Goal: Use online tool/utility: Utilize a website feature to perform a specific function

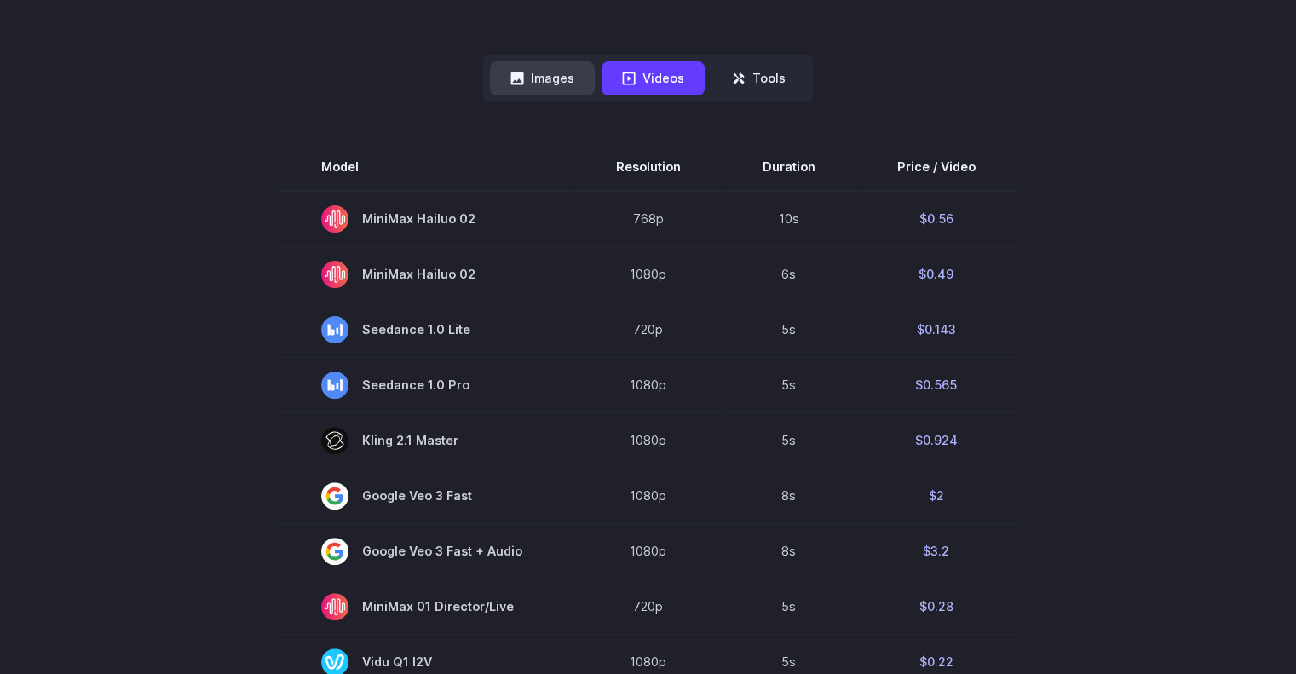
click at [564, 89] on button "Images" at bounding box center [542, 77] width 105 height 33
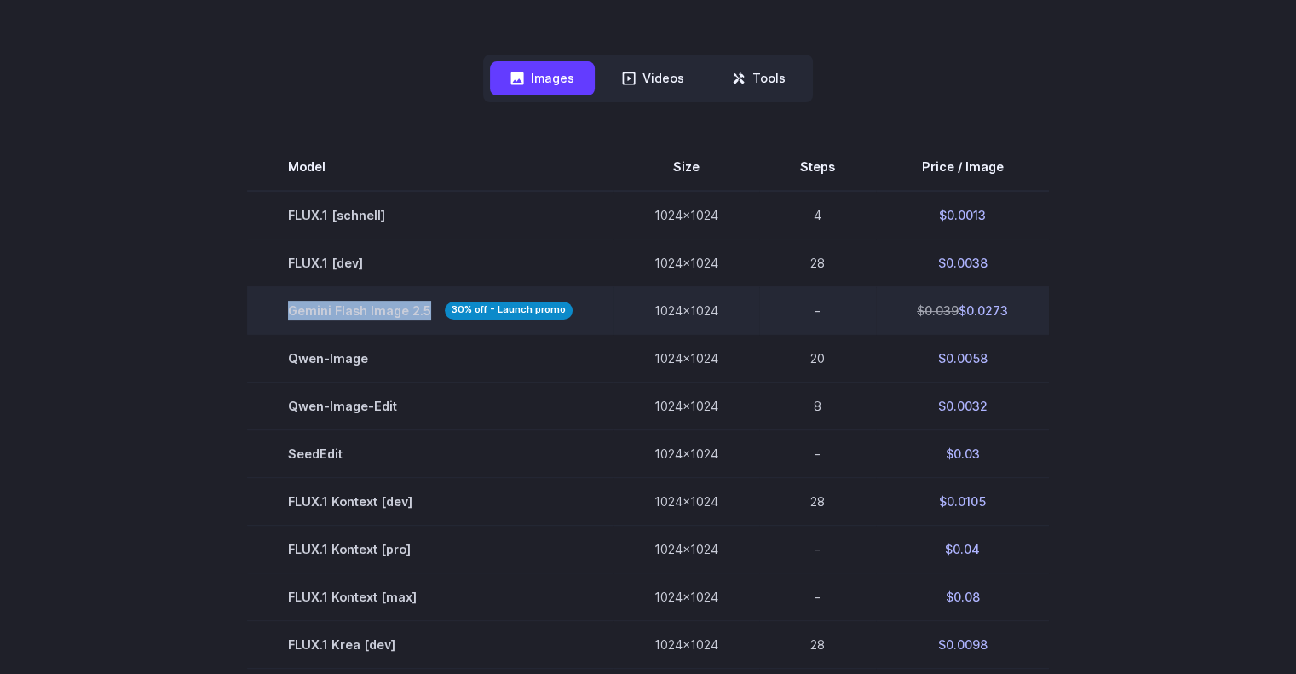
drag, startPoint x: 292, startPoint y: 305, endPoint x: 426, endPoint y: 313, distance: 134.0
click at [426, 313] on span "Gemini Flash Image 2.5 30% off - Launch promo" at bounding box center [430, 311] width 285 height 20
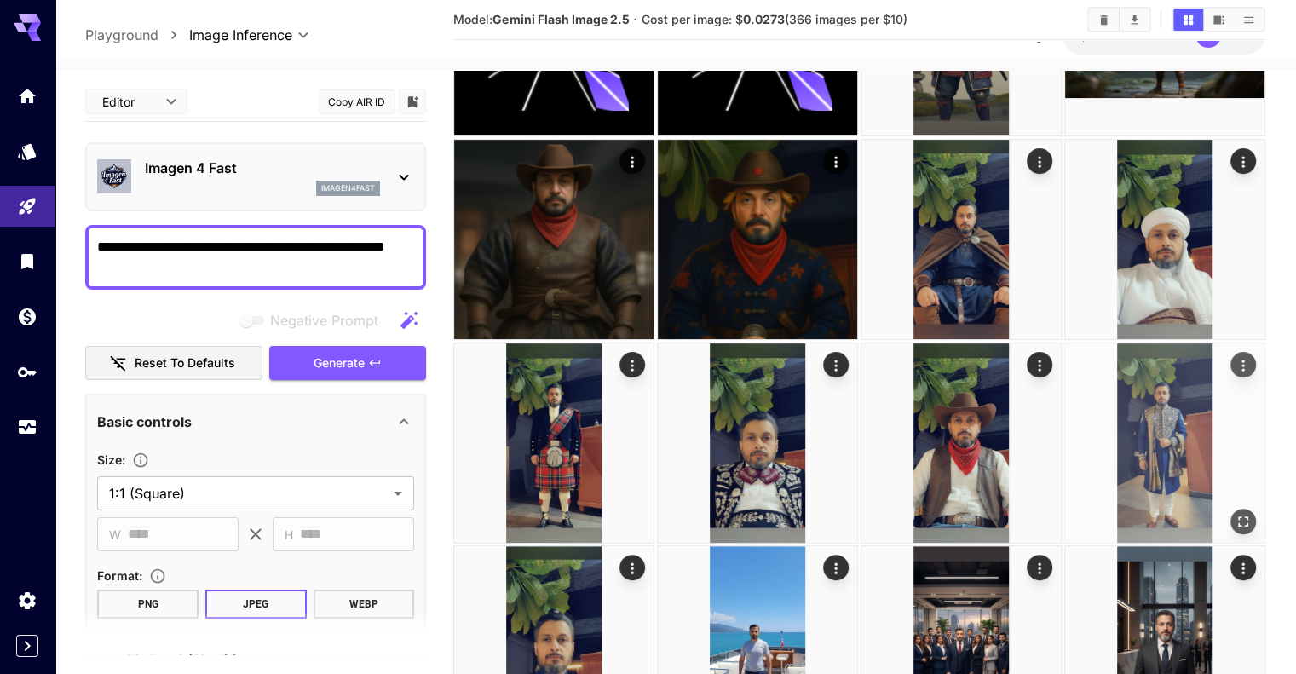
scroll to position [387, 0]
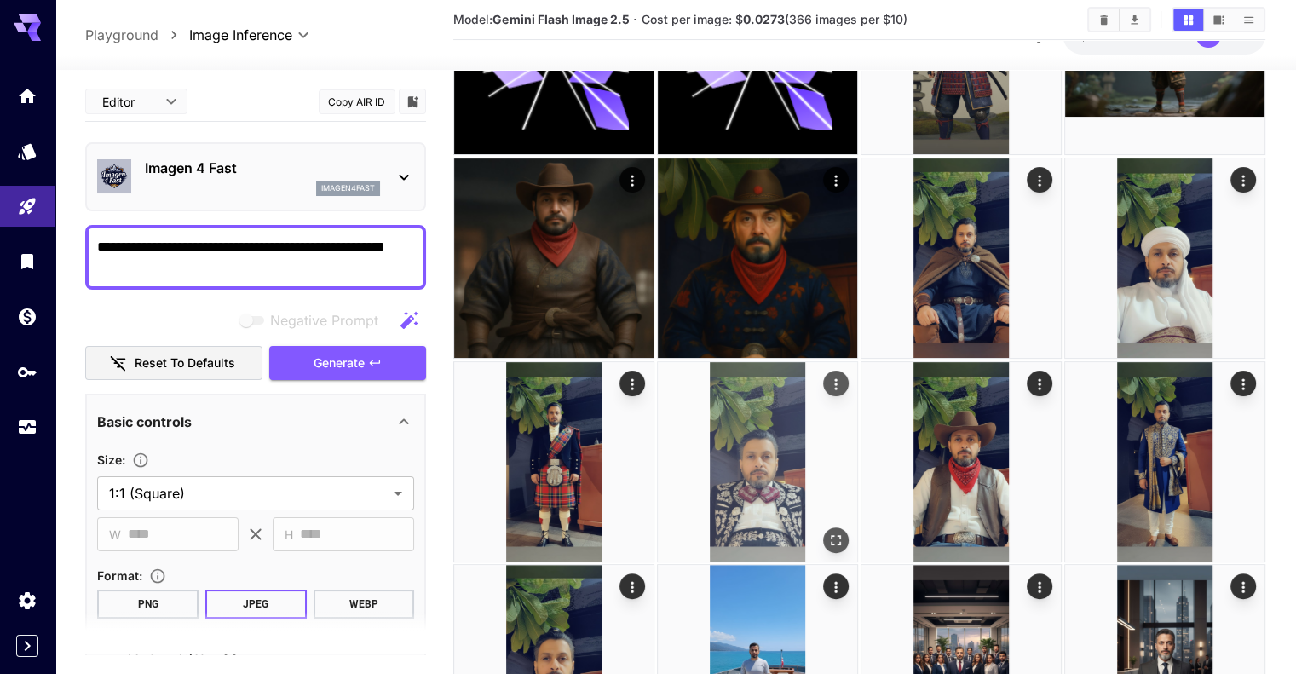
click at [857, 362] on img at bounding box center [757, 461] width 199 height 199
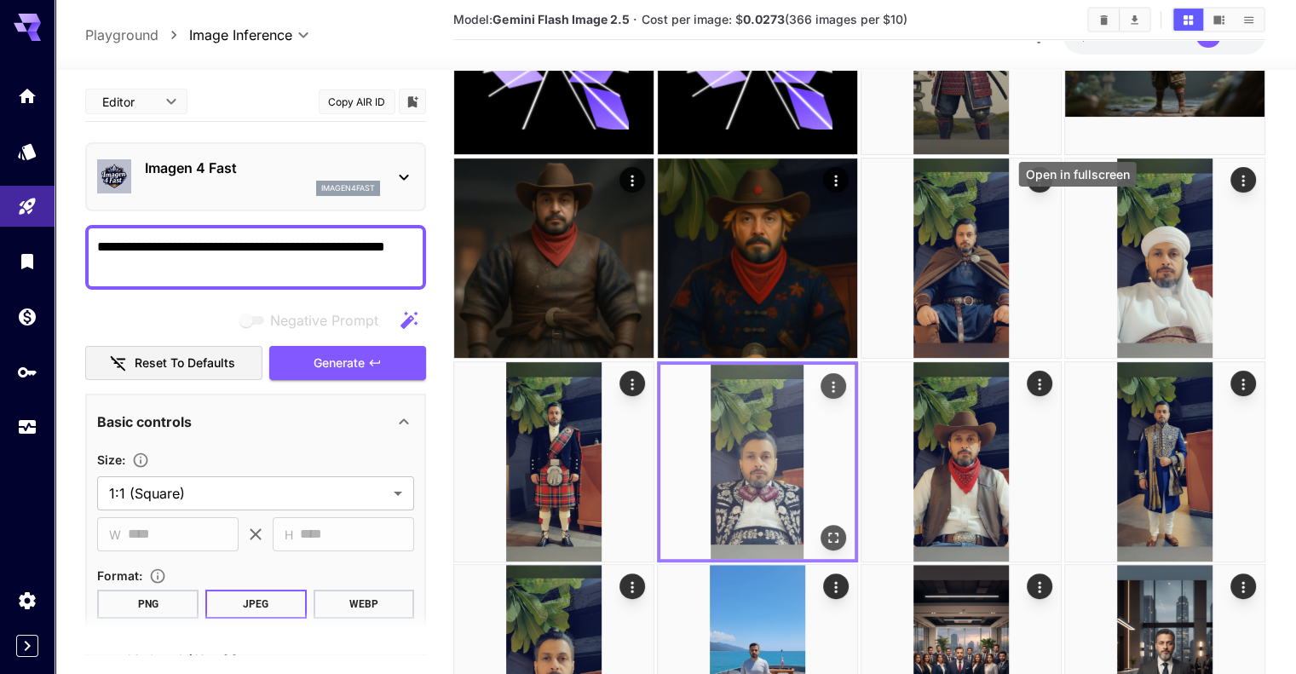
click at [842, 528] on icon "Open in fullscreen" at bounding box center [833, 536] width 17 height 17
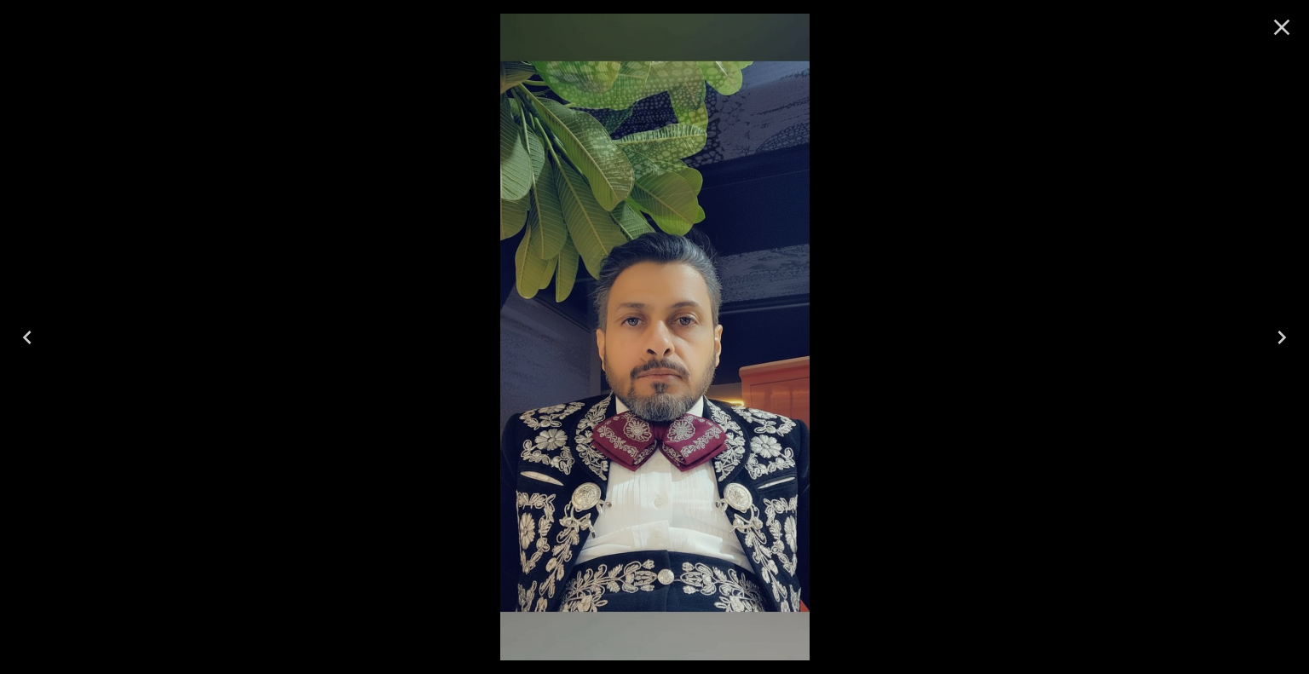
click at [1283, 23] on icon "Close" at bounding box center [1281, 27] width 27 height 27
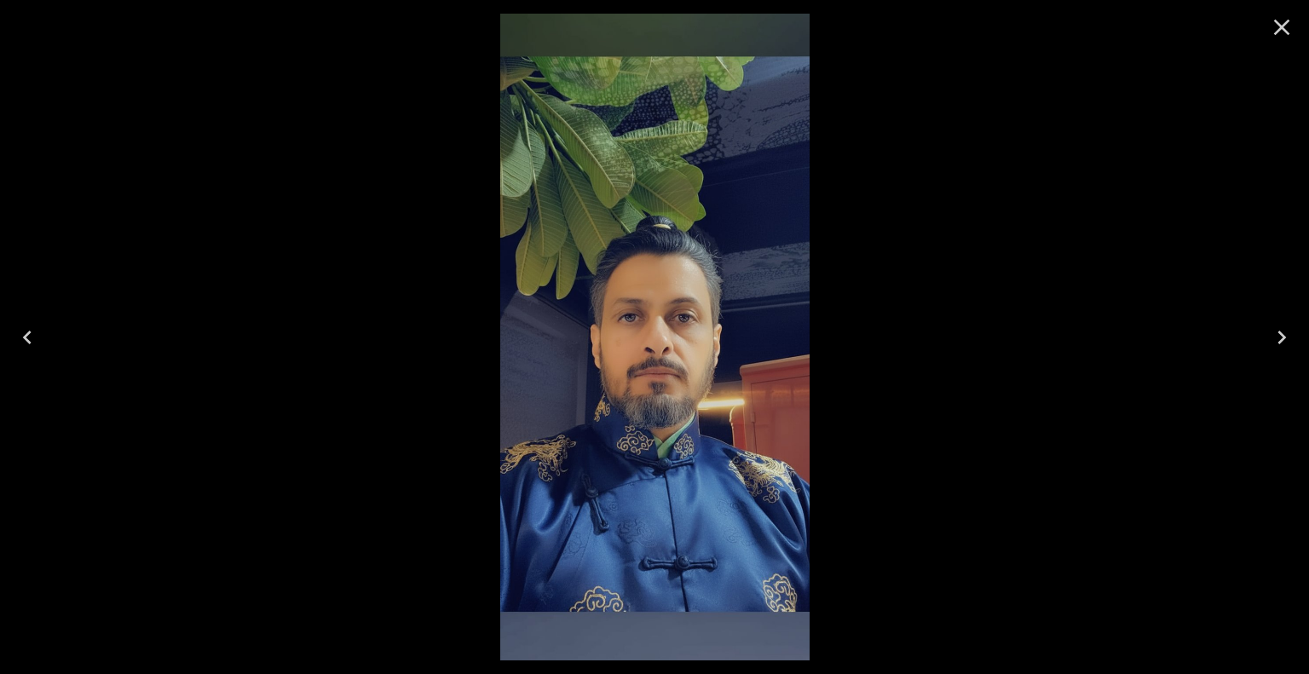
click at [699, 405] on img at bounding box center [654, 337] width 309 height 647
click at [1292, 34] on icon "Close" at bounding box center [1281, 27] width 27 height 27
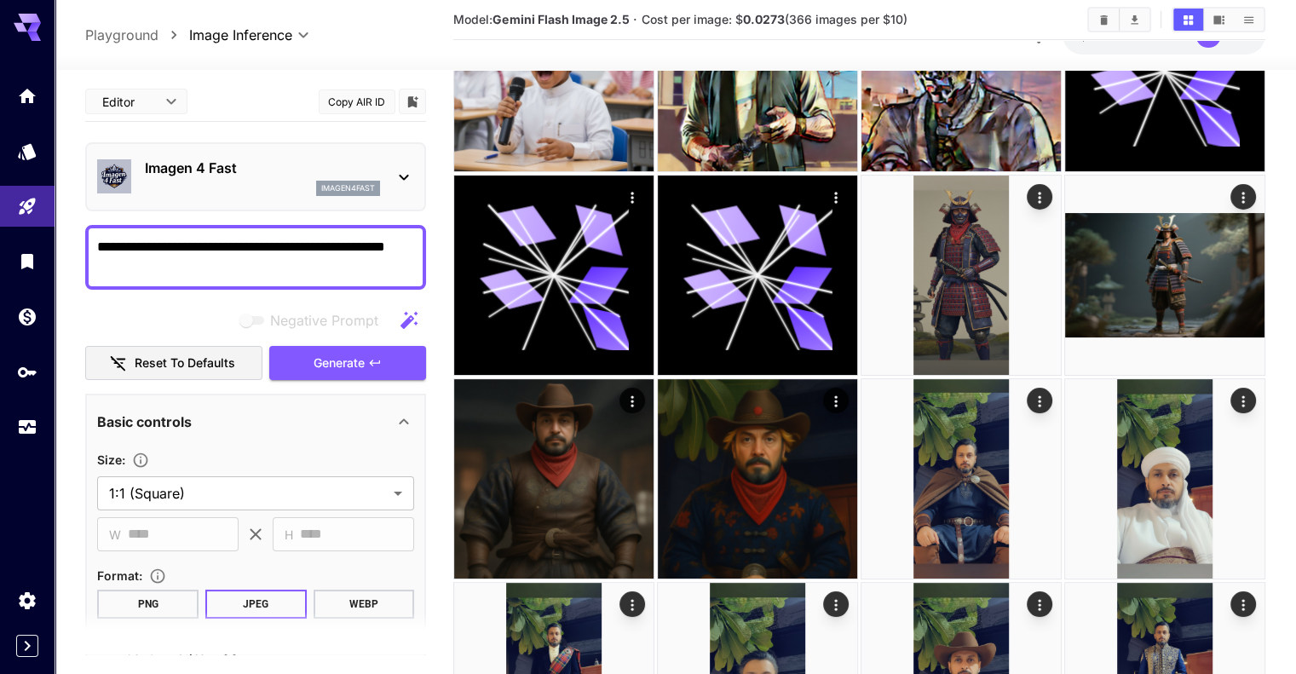
scroll to position [0, 0]
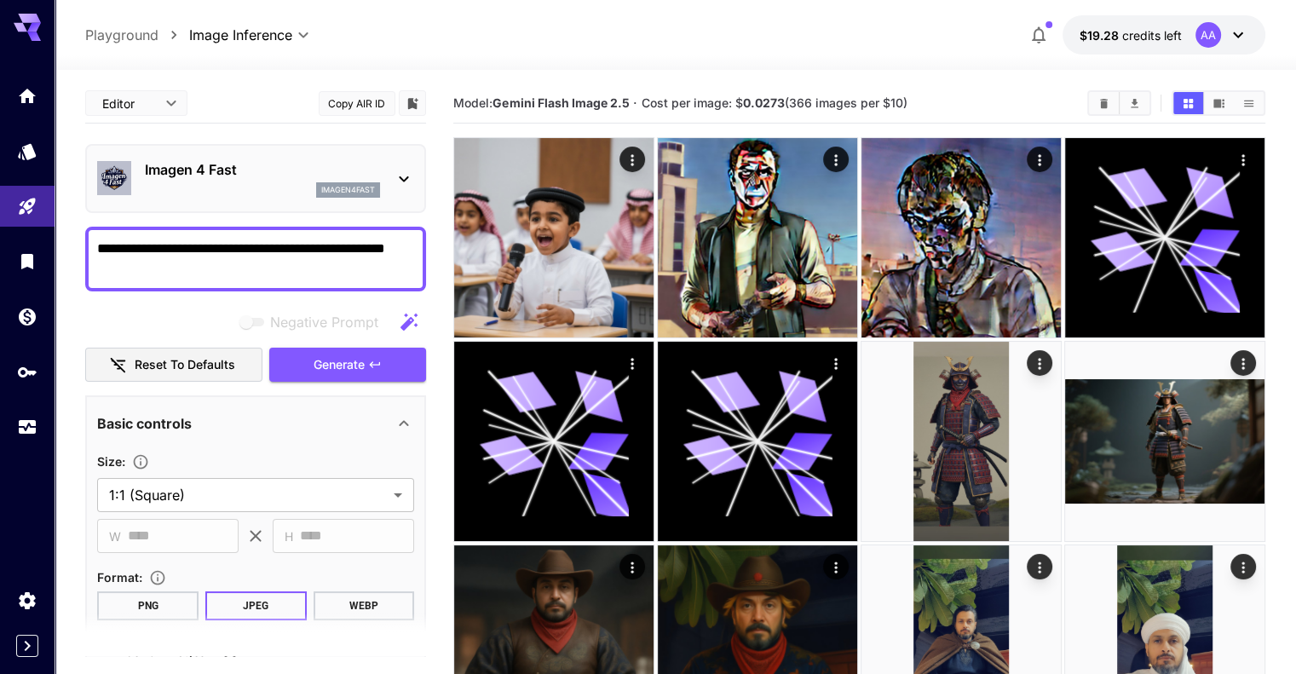
click at [405, 170] on icon at bounding box center [404, 179] width 20 height 20
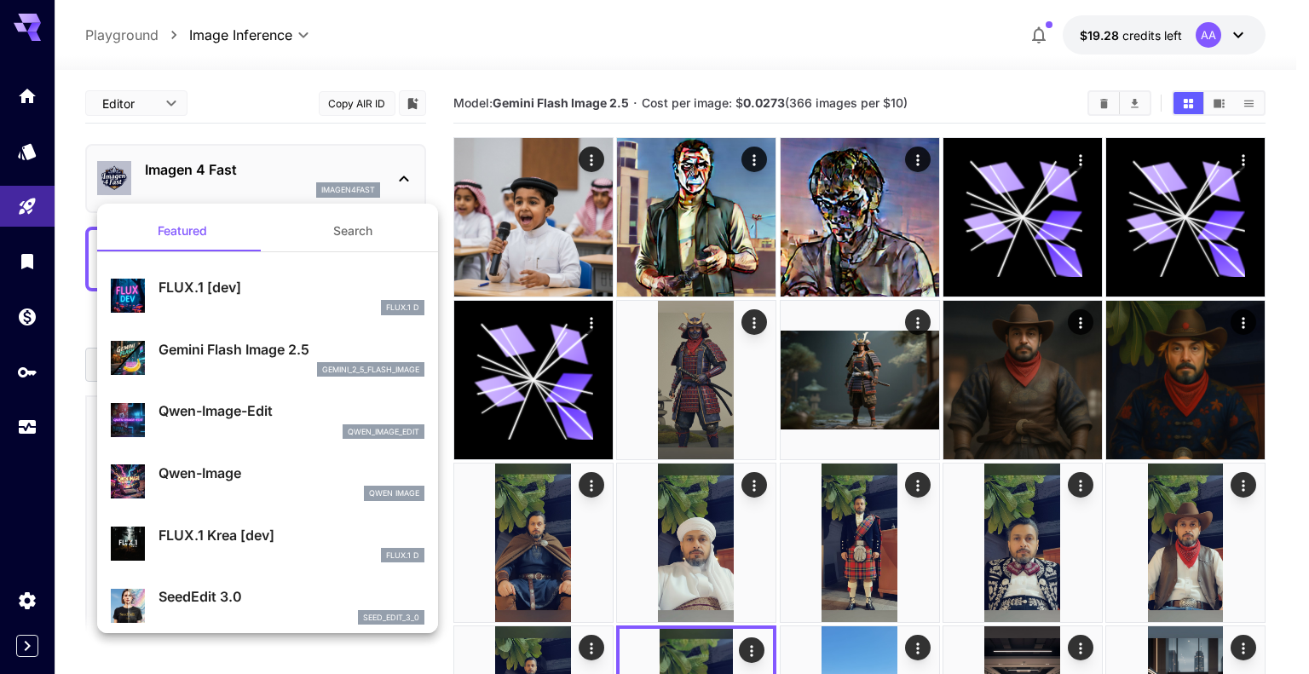
click at [292, 138] on div at bounding box center [654, 337] width 1309 height 674
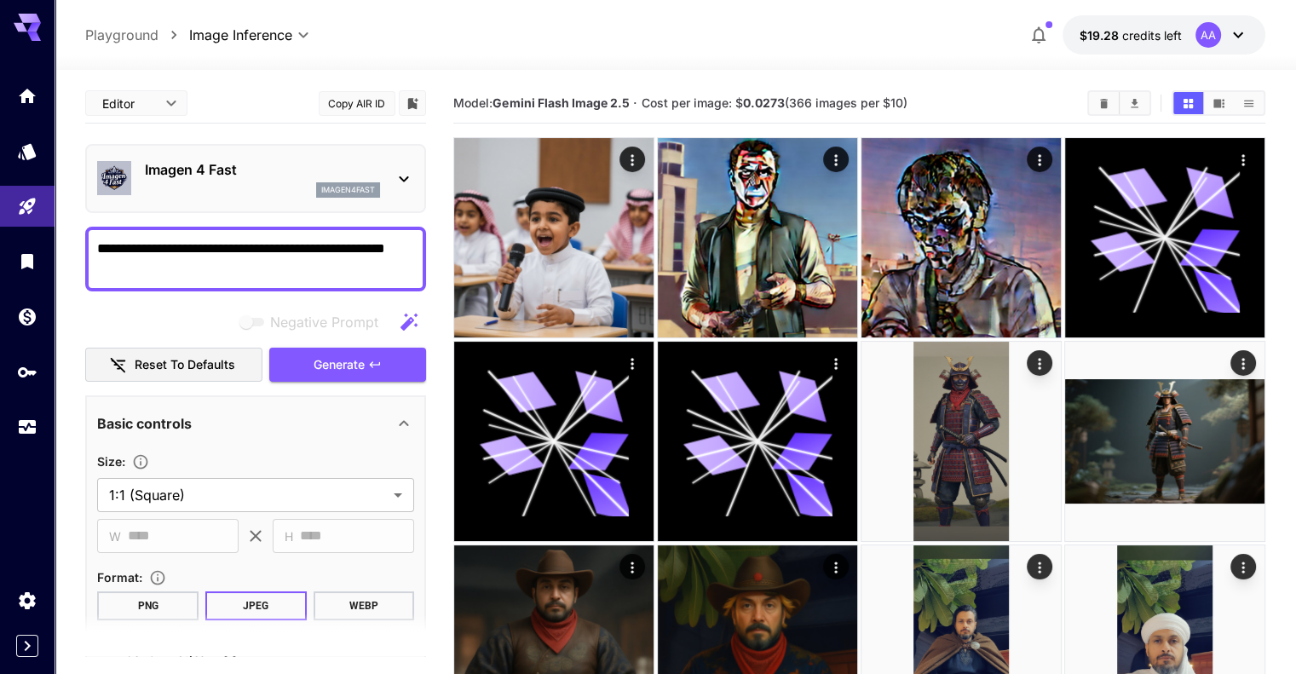
click at [357, 156] on div "Imagen 4 Fast imagen4fast" at bounding box center [255, 179] width 317 height 52
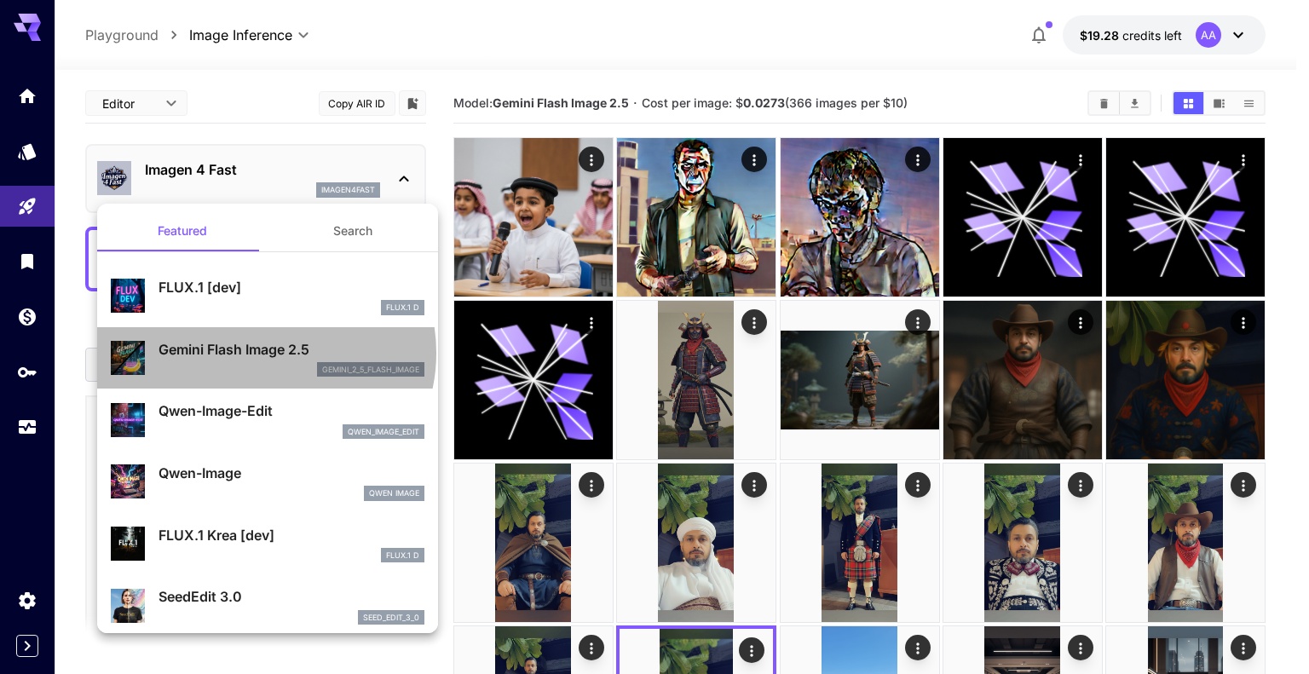
click at [264, 352] on p "Gemini Flash Image 2.5" at bounding box center [292, 349] width 266 height 20
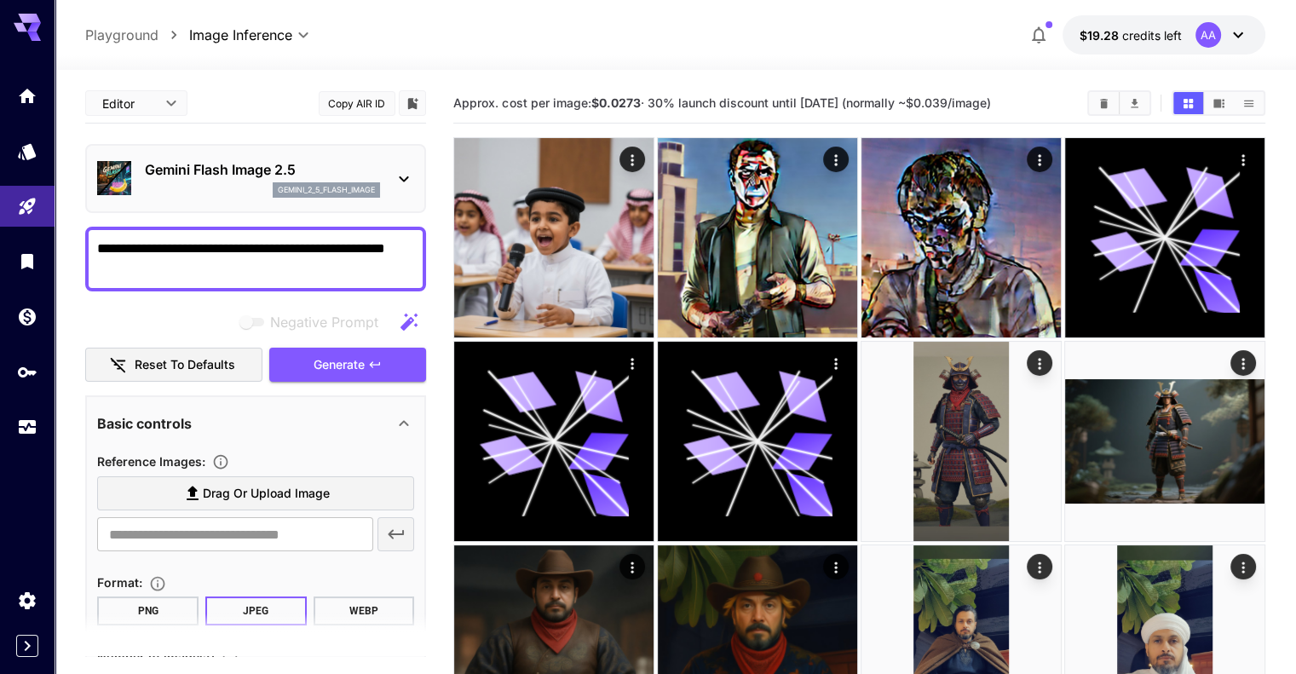
scroll to position [170, 0]
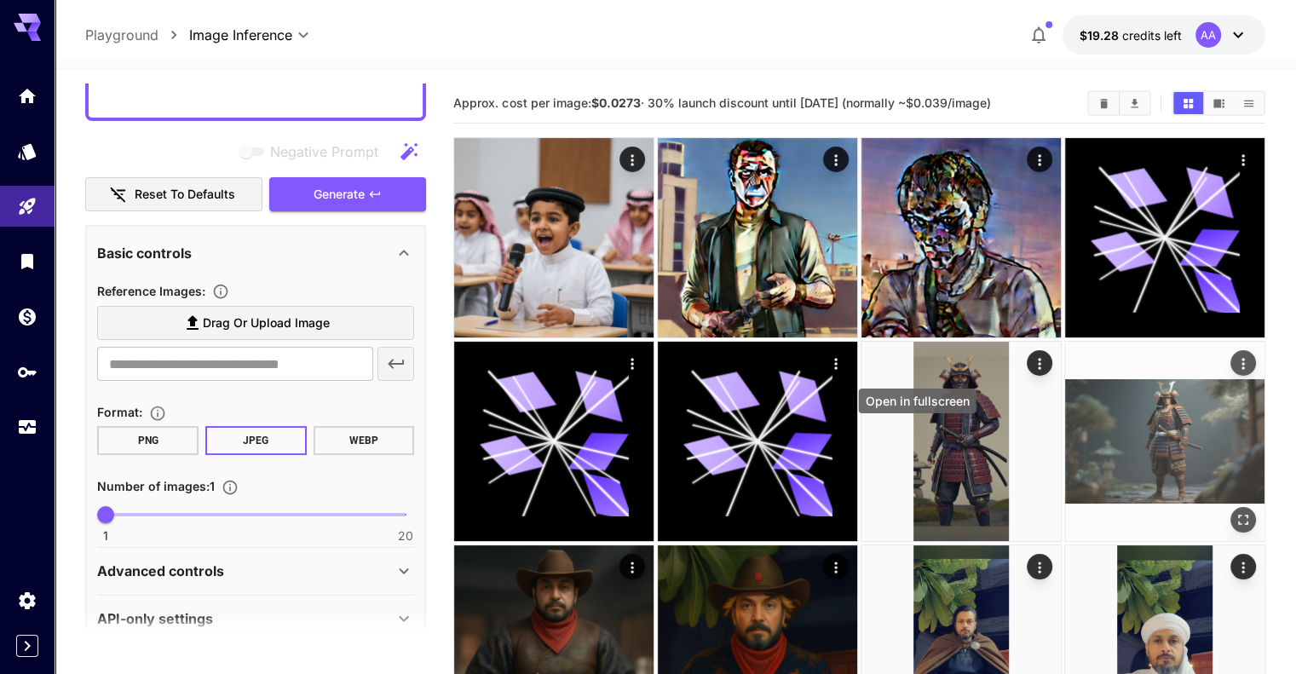
click at [1235, 511] on icon "Open in fullscreen" at bounding box center [1243, 519] width 17 height 17
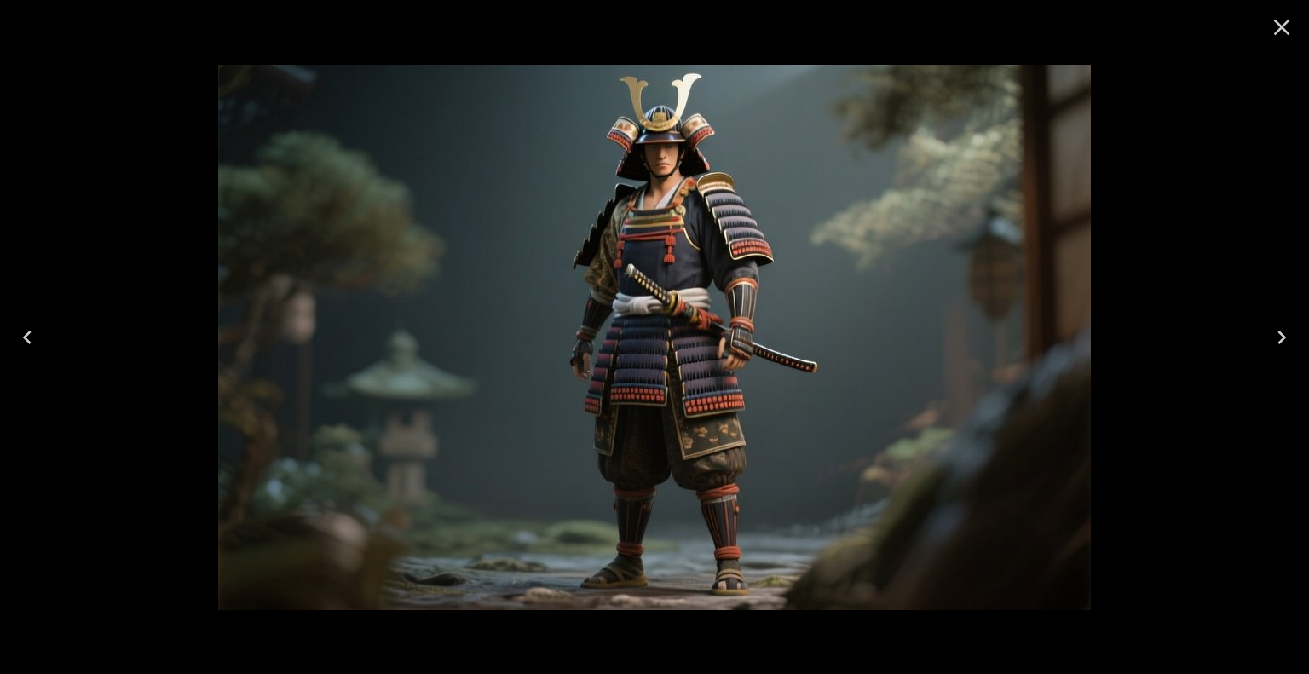
click at [1282, 30] on icon "Close" at bounding box center [1281, 27] width 27 height 27
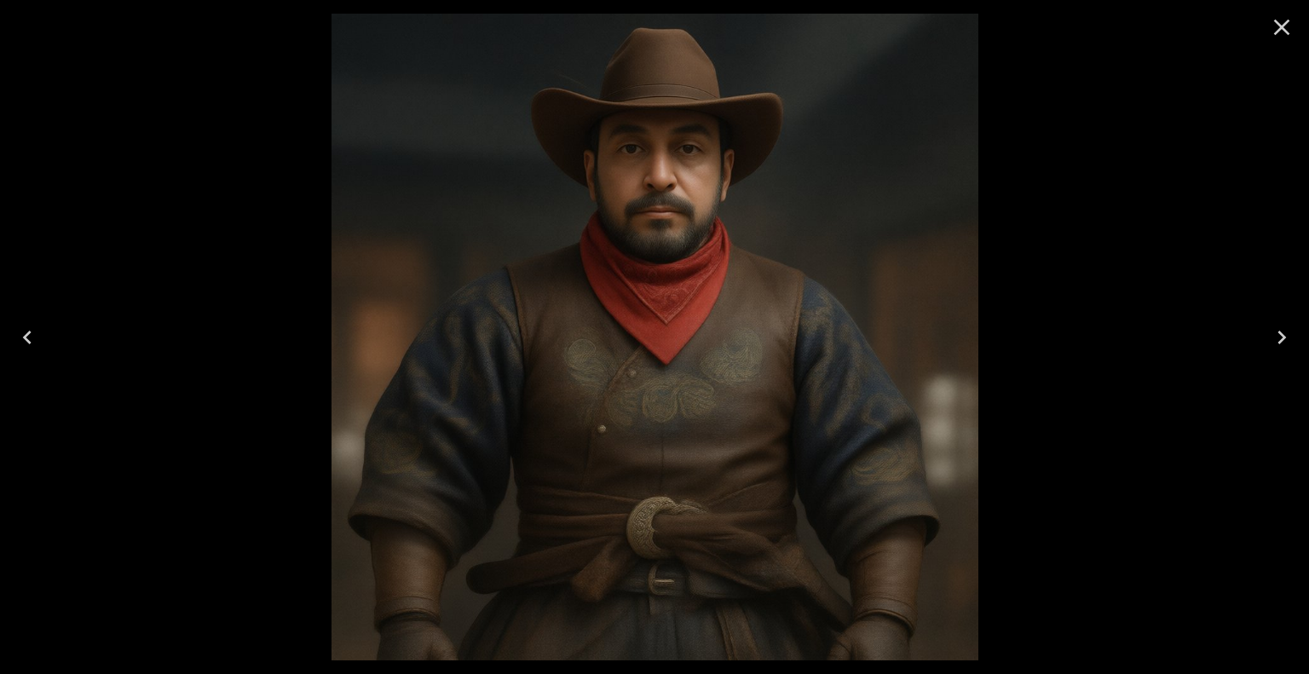
click at [1278, 20] on icon "Close" at bounding box center [1281, 27] width 27 height 27
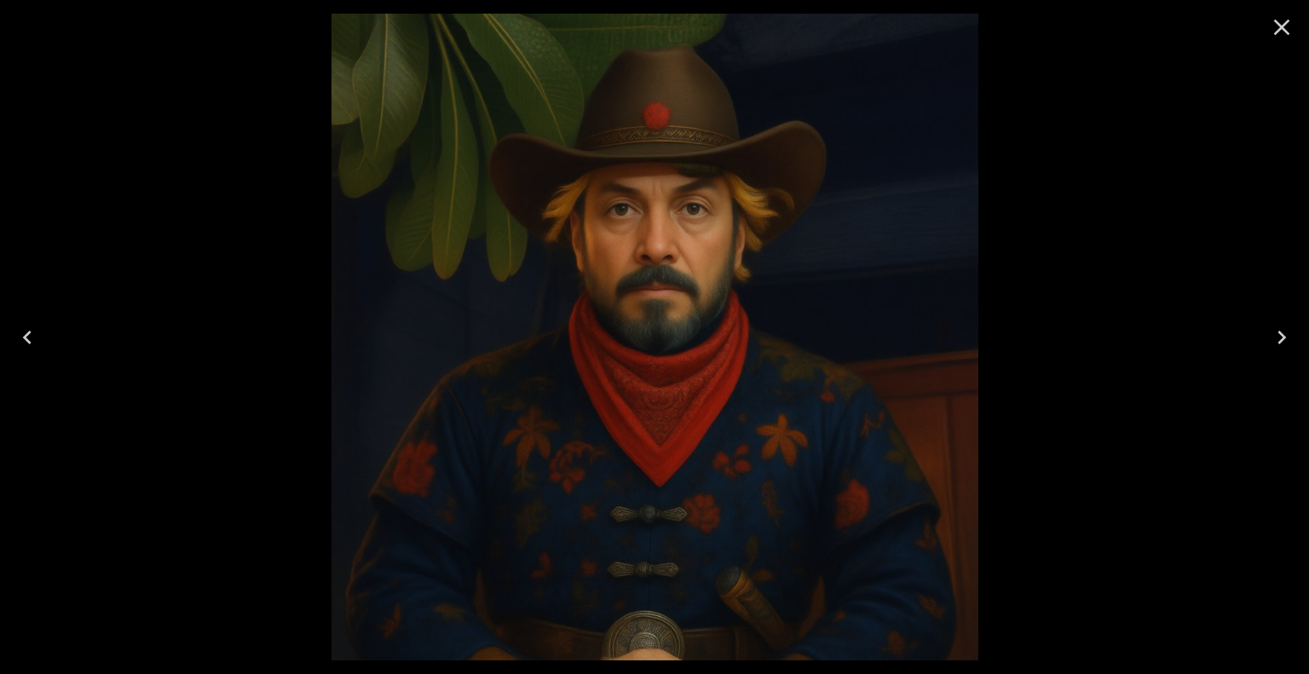
click at [1285, 30] on icon "Close" at bounding box center [1282, 28] width 16 height 16
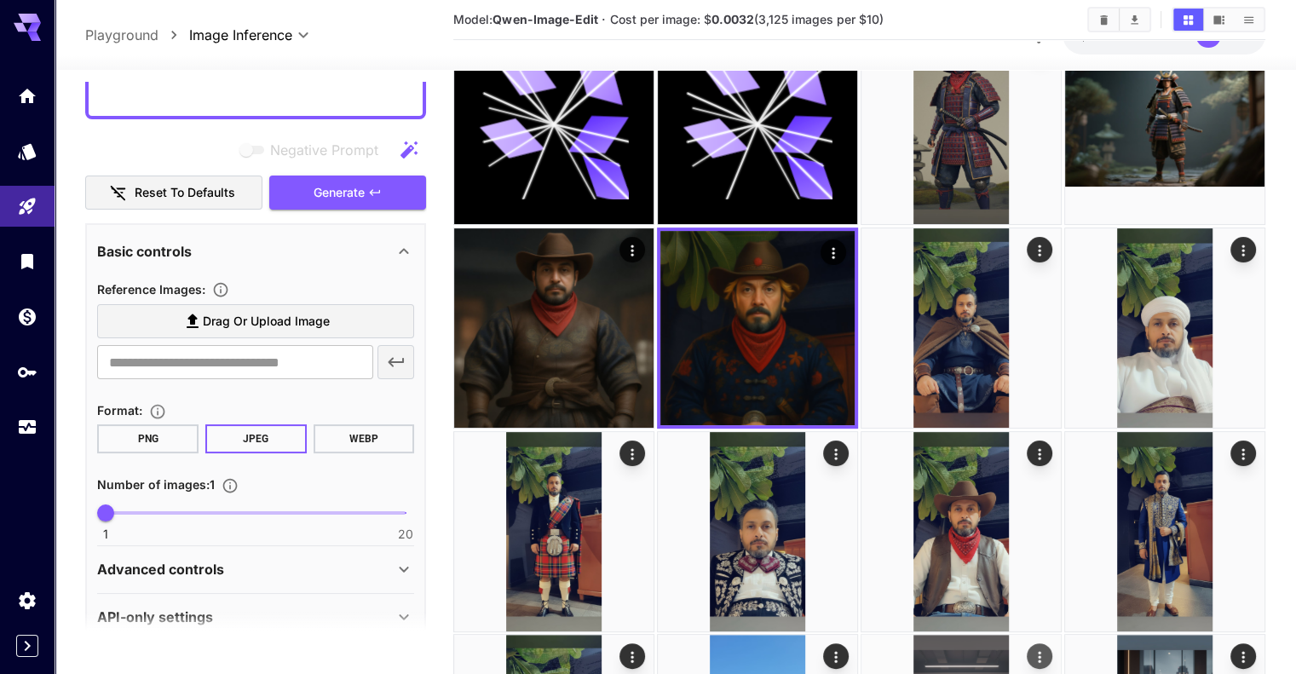
scroll to position [341, 0]
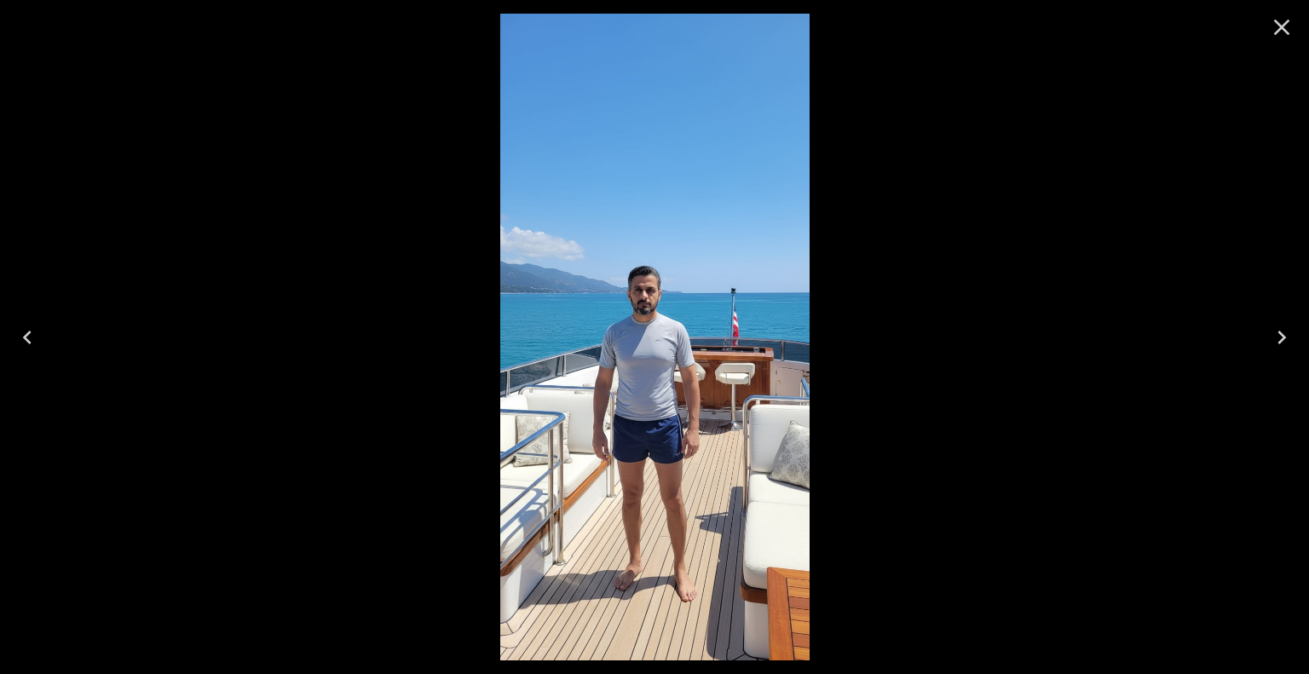
click at [1289, 32] on icon "Close" at bounding box center [1281, 27] width 27 height 27
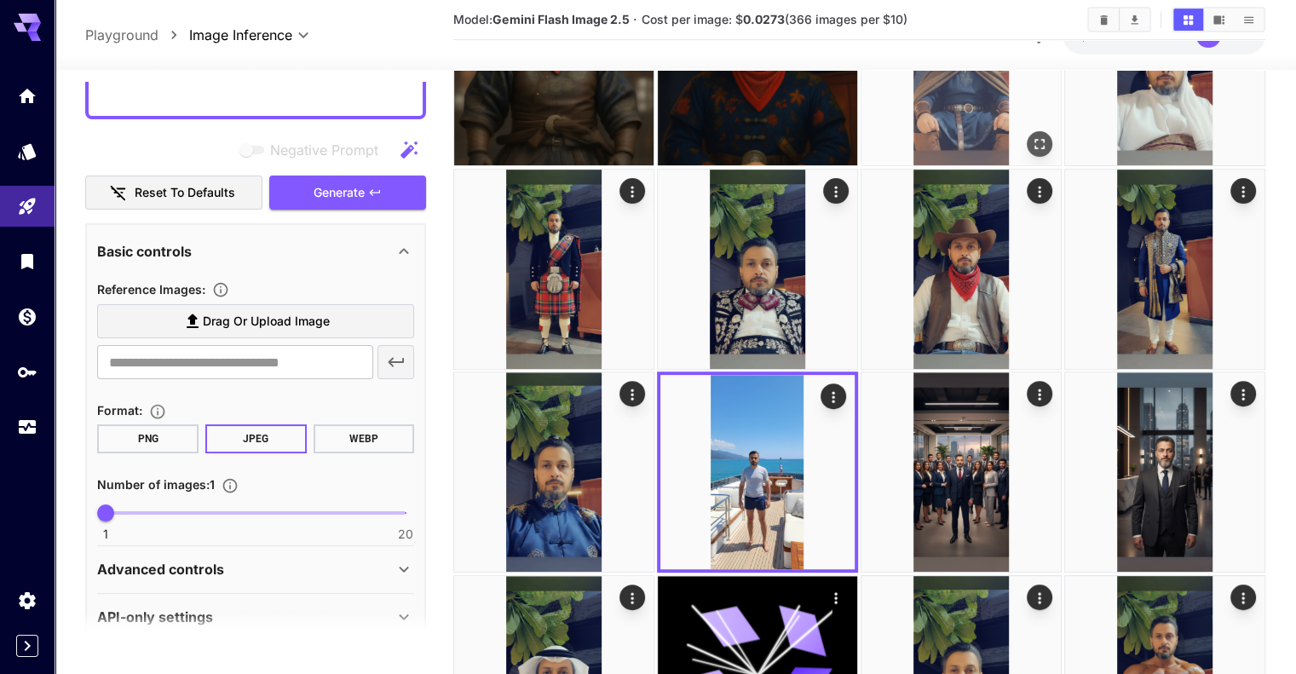
scroll to position [682, 0]
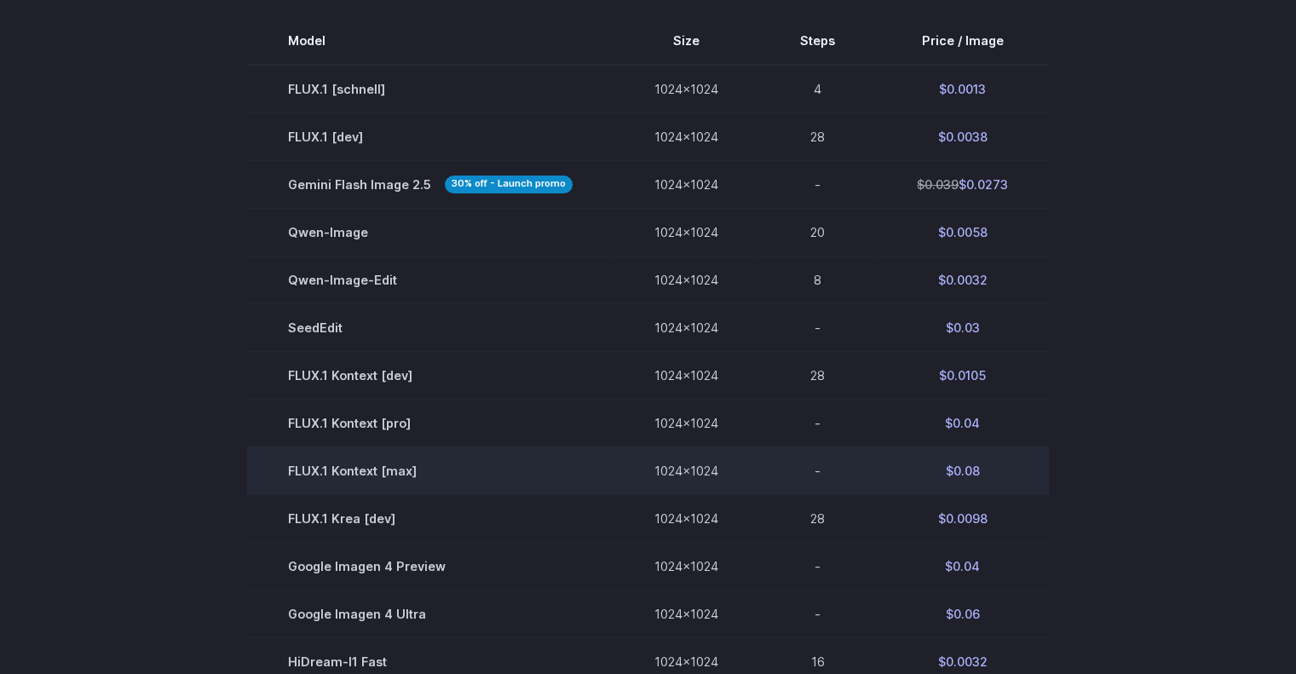
scroll to position [597, 0]
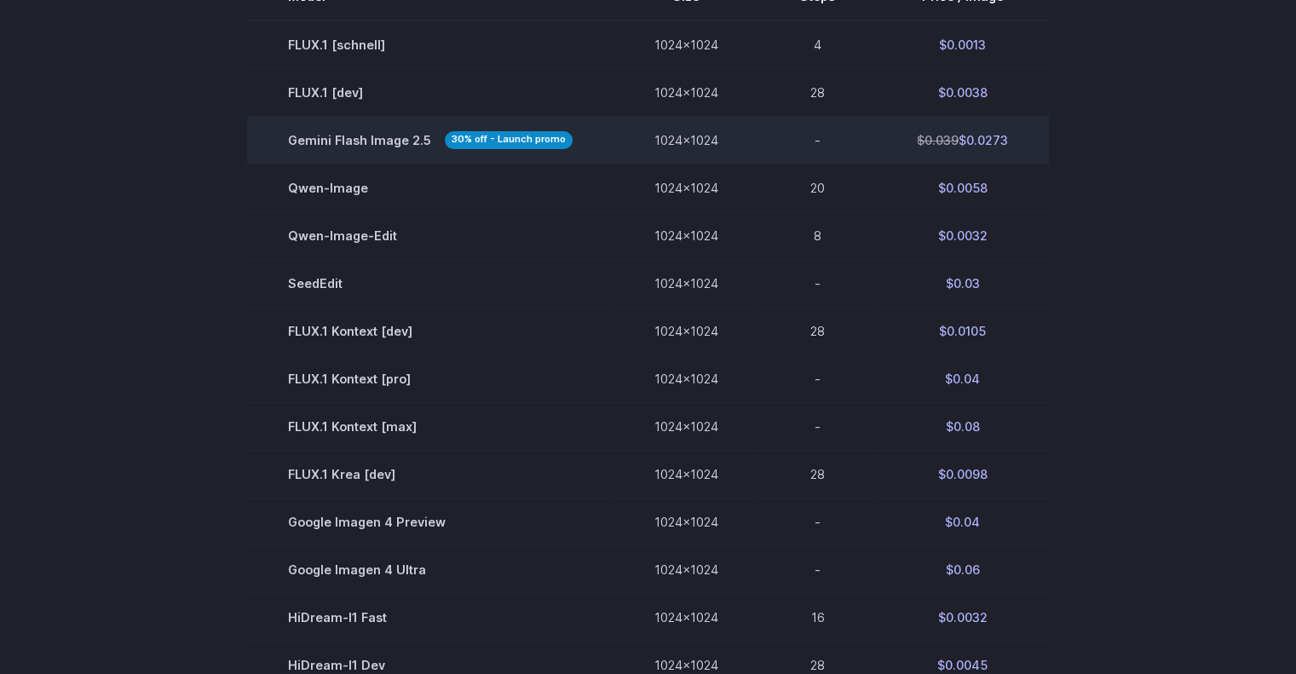
drag, startPoint x: 1016, startPoint y: 136, endPoint x: 958, endPoint y: 140, distance: 58.1
click at [958, 140] on td "$0.039 $0.0273" at bounding box center [962, 140] width 173 height 48
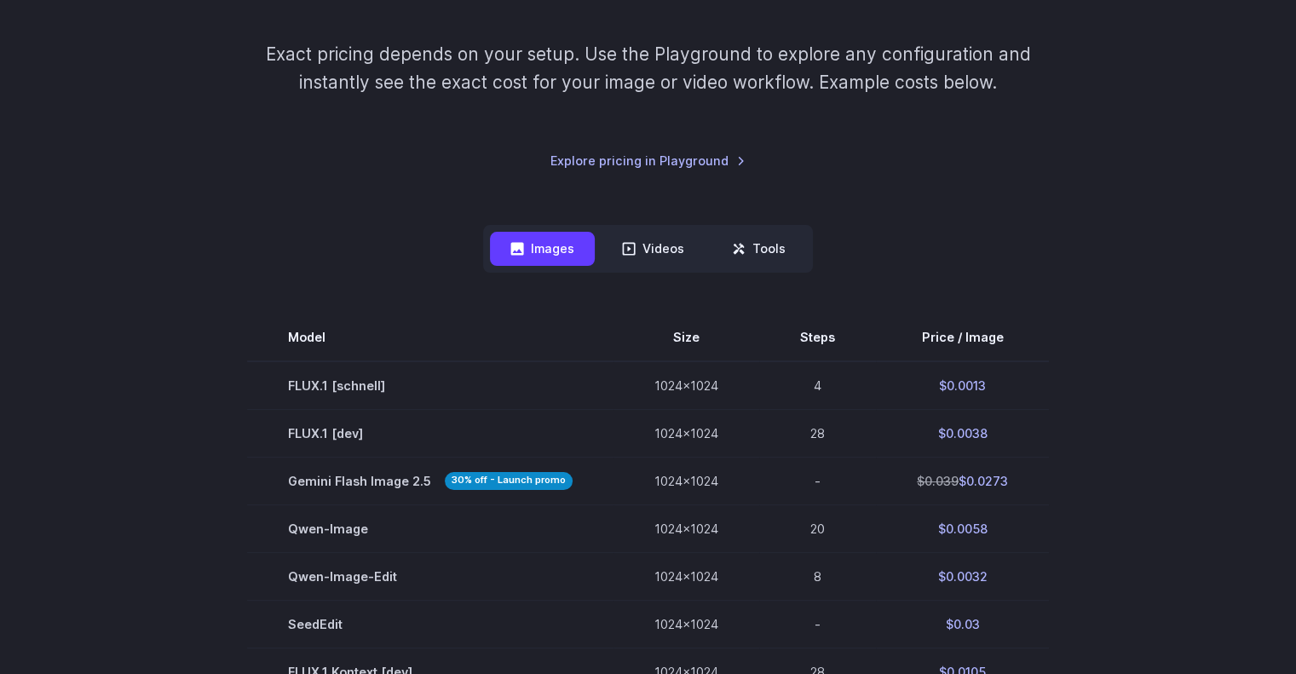
scroll to position [0, 0]
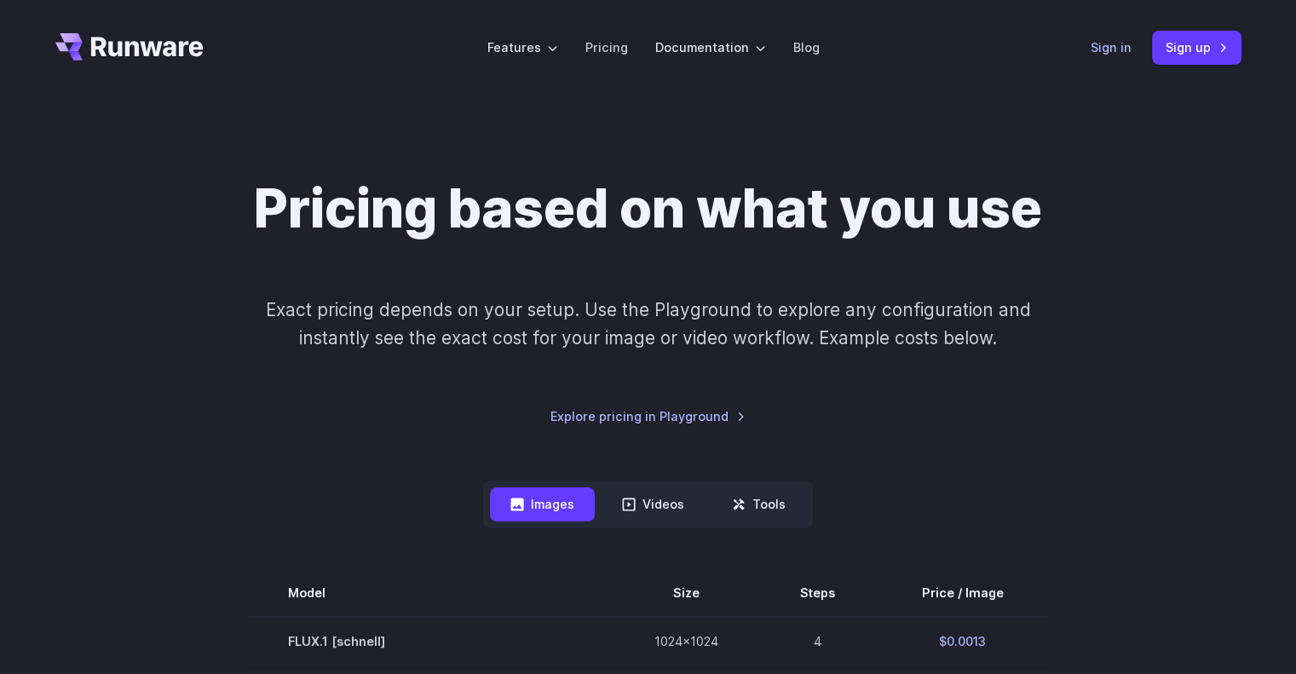
click at [1115, 55] on link "Sign in" at bounding box center [1111, 48] width 41 height 20
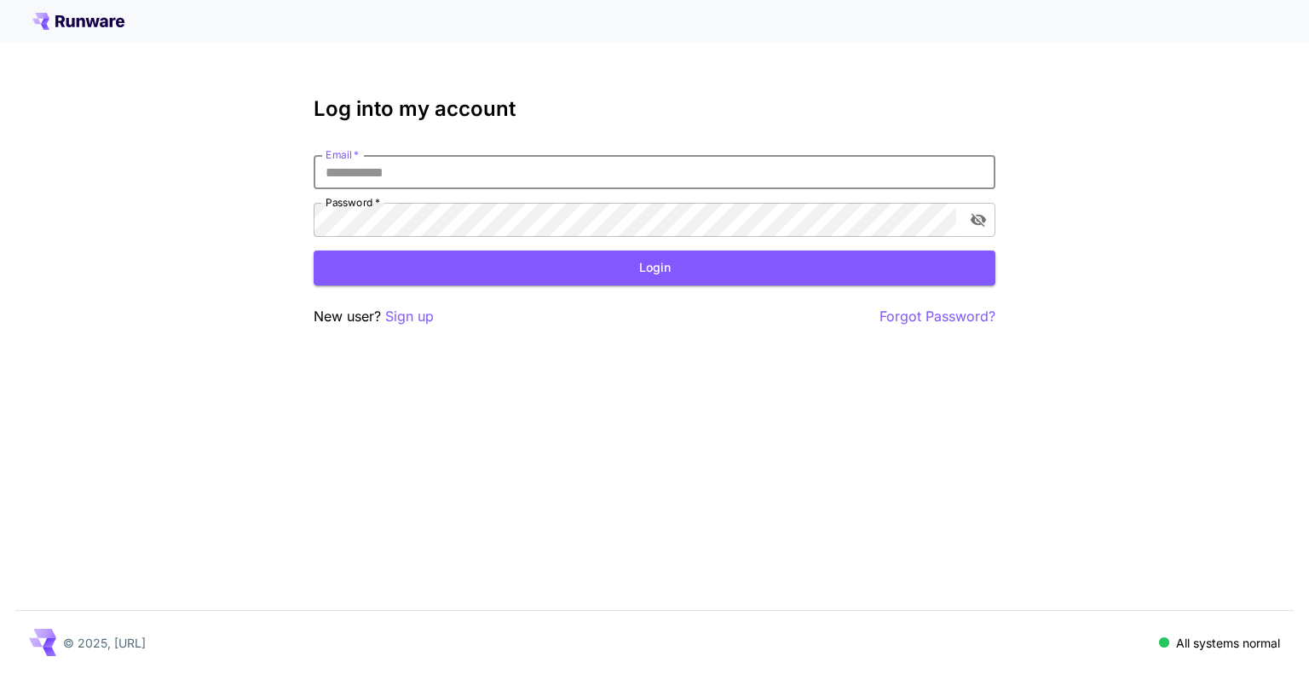
click at [514, 167] on input "Email   *" at bounding box center [655, 172] width 682 height 34
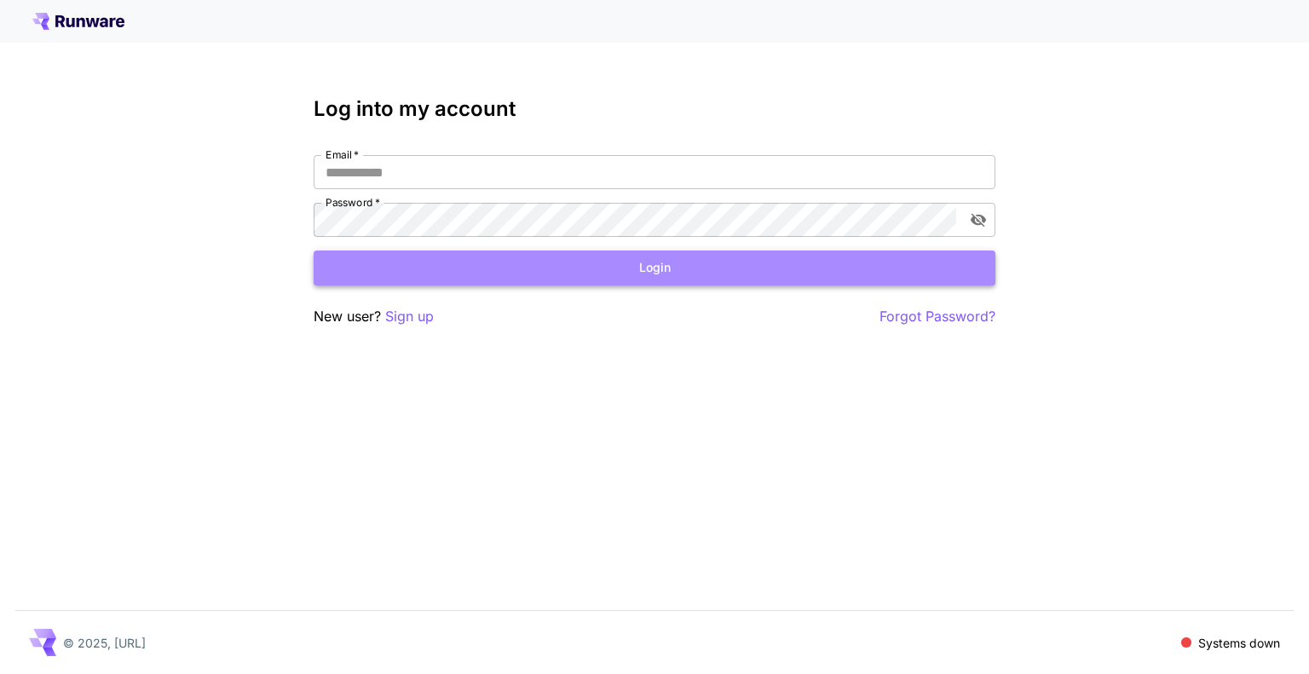
click at [515, 258] on button "Login" at bounding box center [655, 268] width 682 height 35
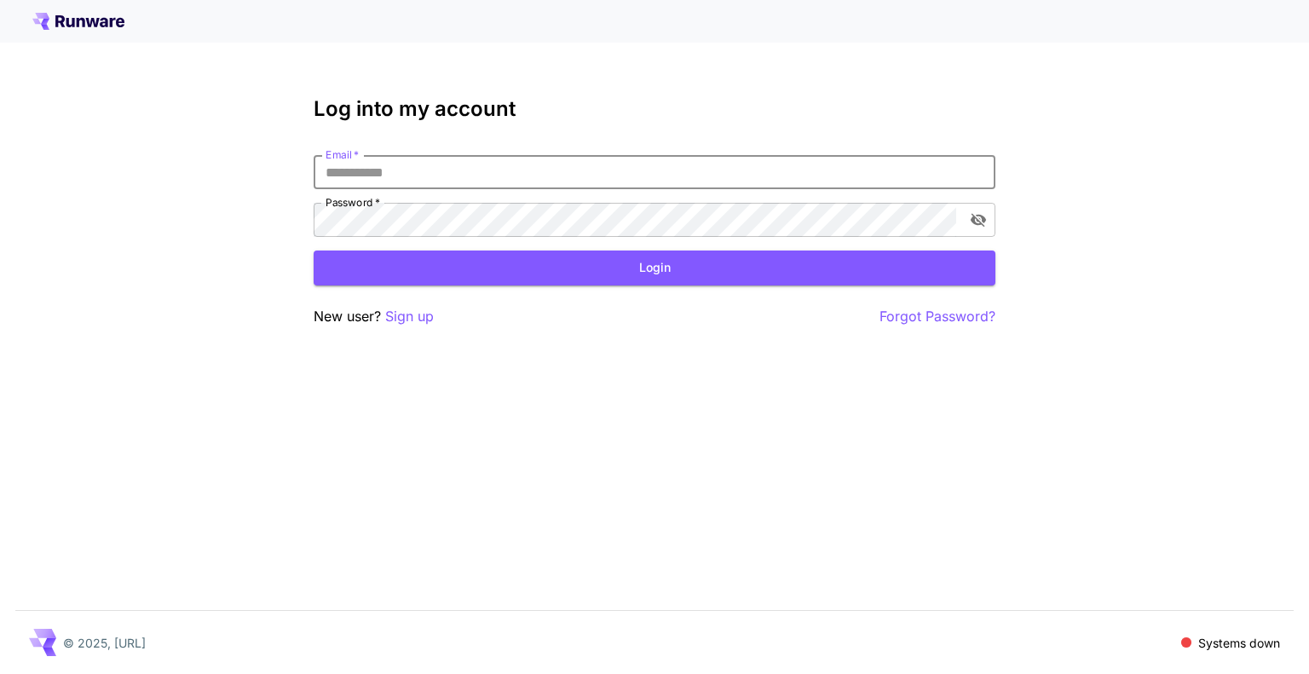
click at [549, 171] on input "Email   *" at bounding box center [655, 172] width 682 height 34
type input "**********"
click at [592, 272] on button "Login" at bounding box center [655, 268] width 682 height 35
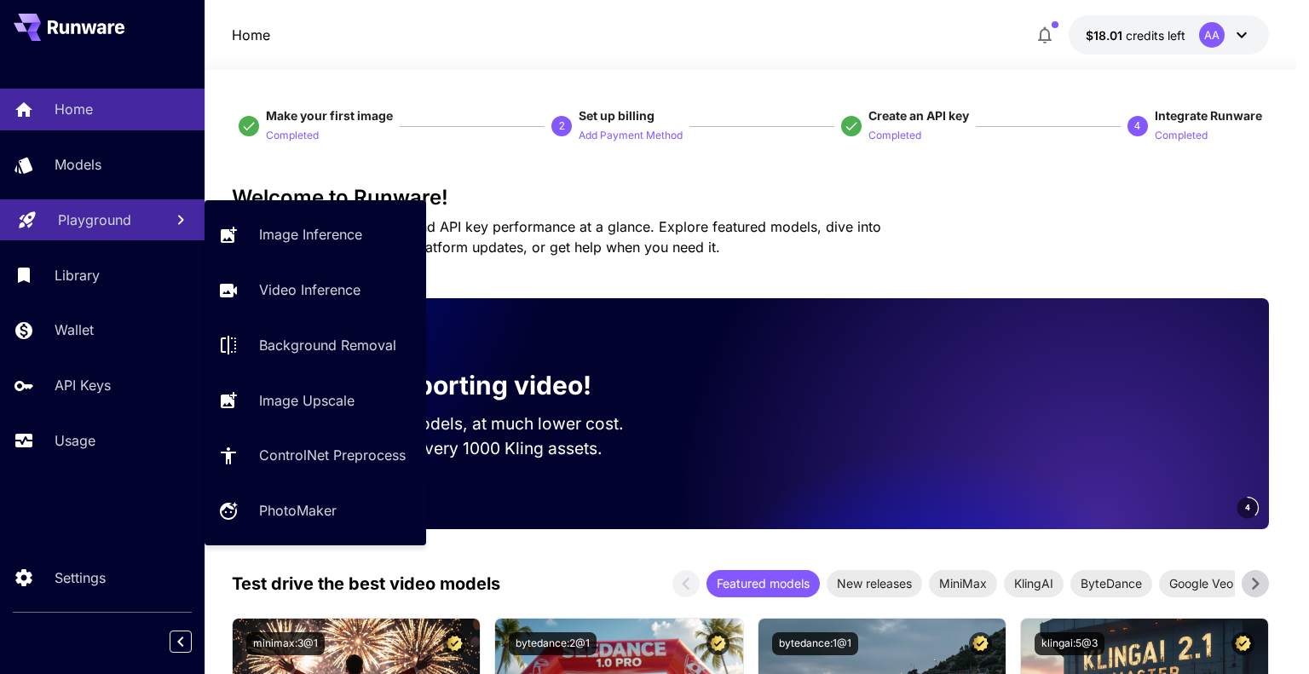
click at [119, 225] on p "Playground" at bounding box center [94, 220] width 73 height 20
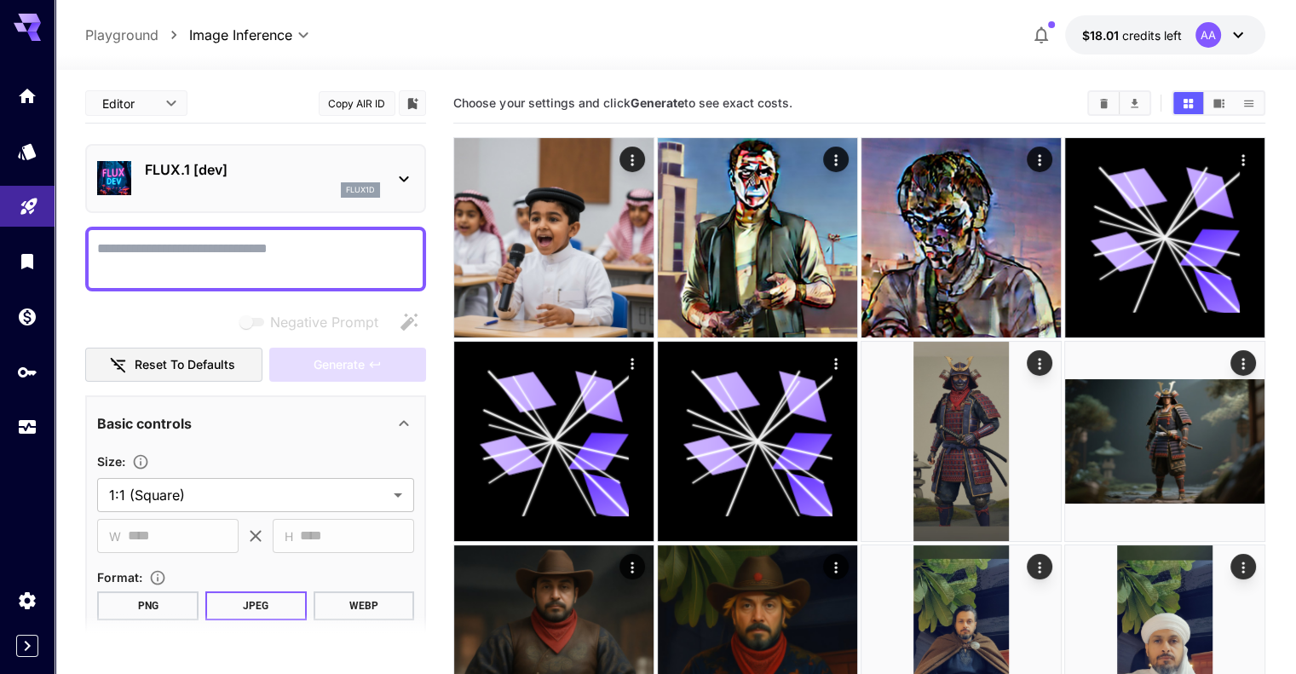
click at [314, 166] on p "FLUX.1 [dev]" at bounding box center [262, 169] width 235 height 20
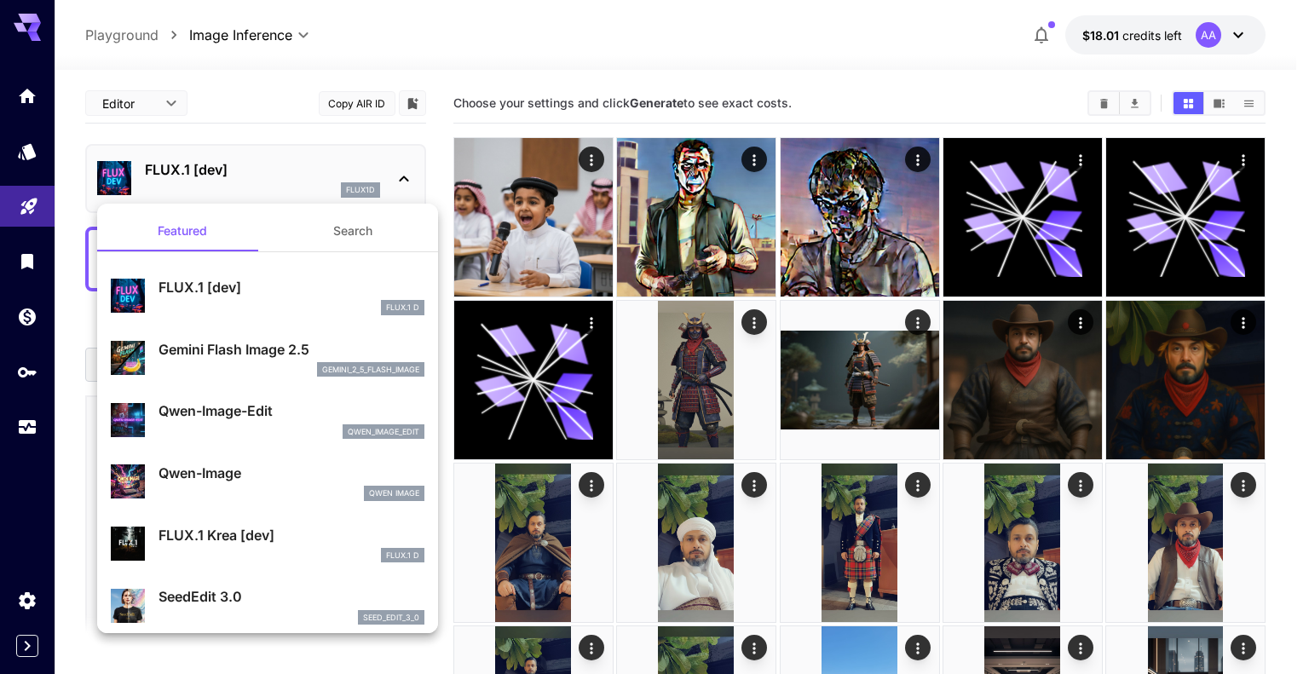
click at [235, 344] on p "Gemini Flash Image 2.5" at bounding box center [292, 349] width 266 height 20
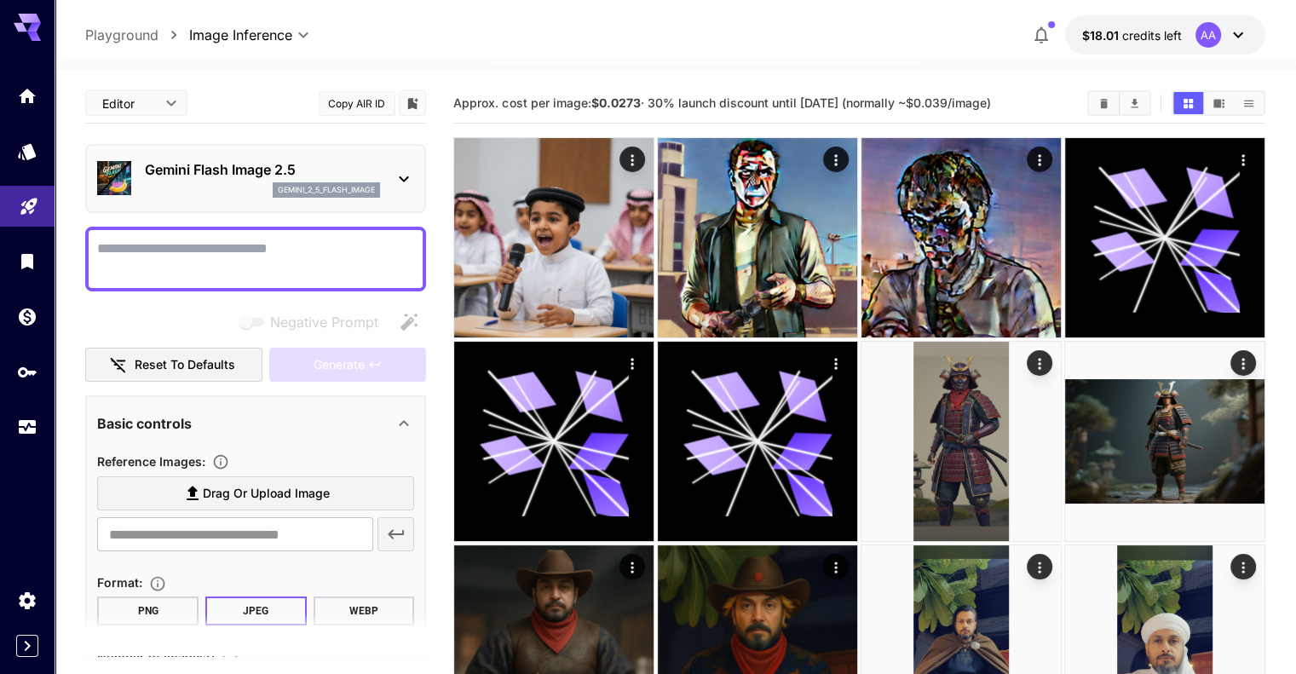
scroll to position [196, 0]
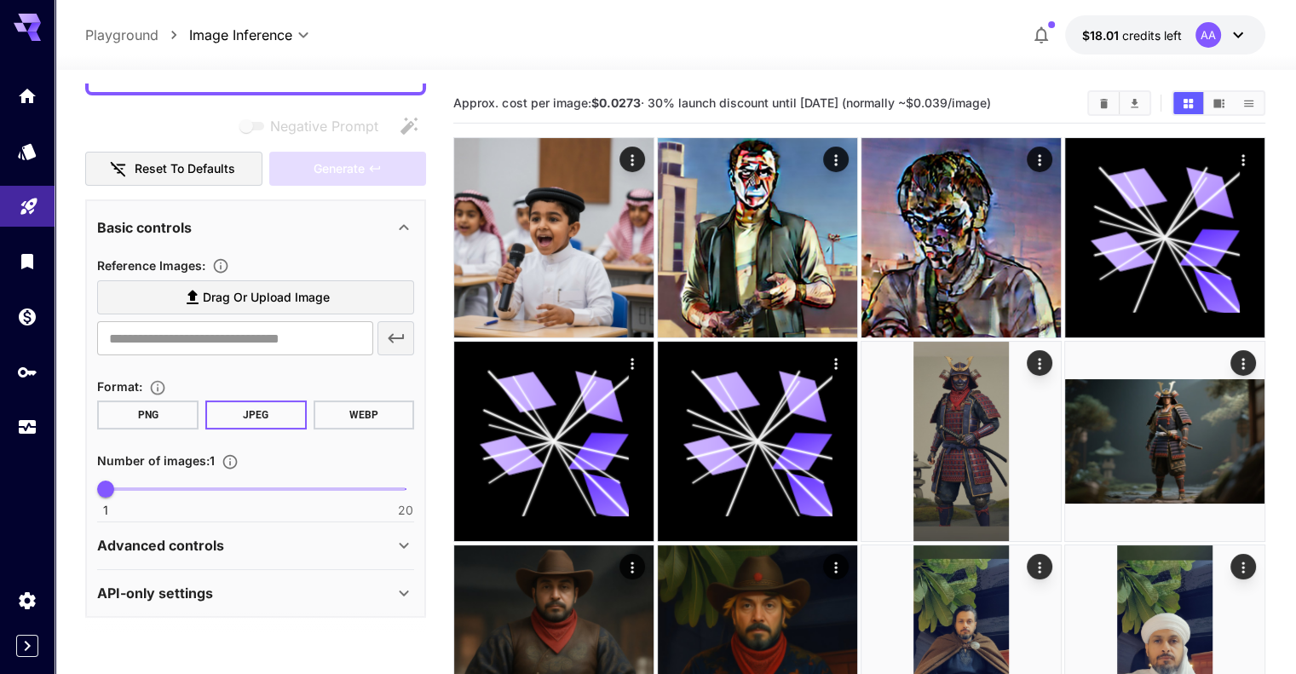
click at [279, 551] on div "Advanced controls" at bounding box center [245, 545] width 297 height 20
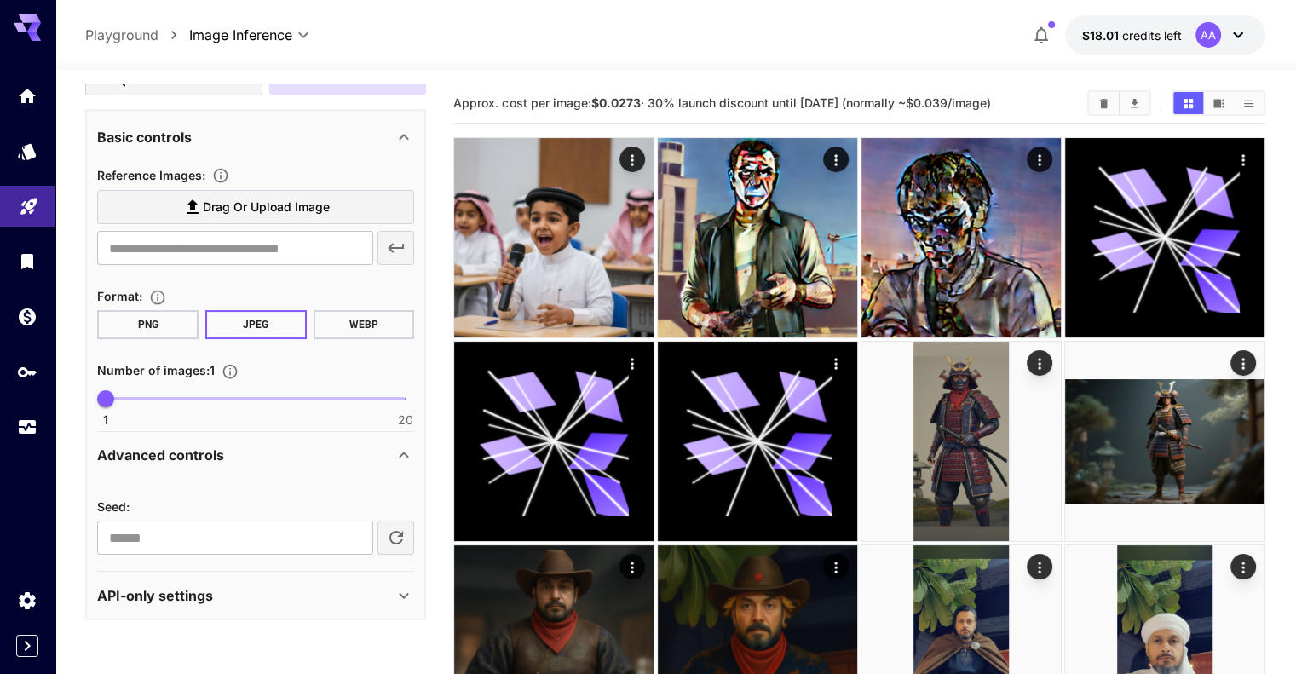
scroll to position [289, 0]
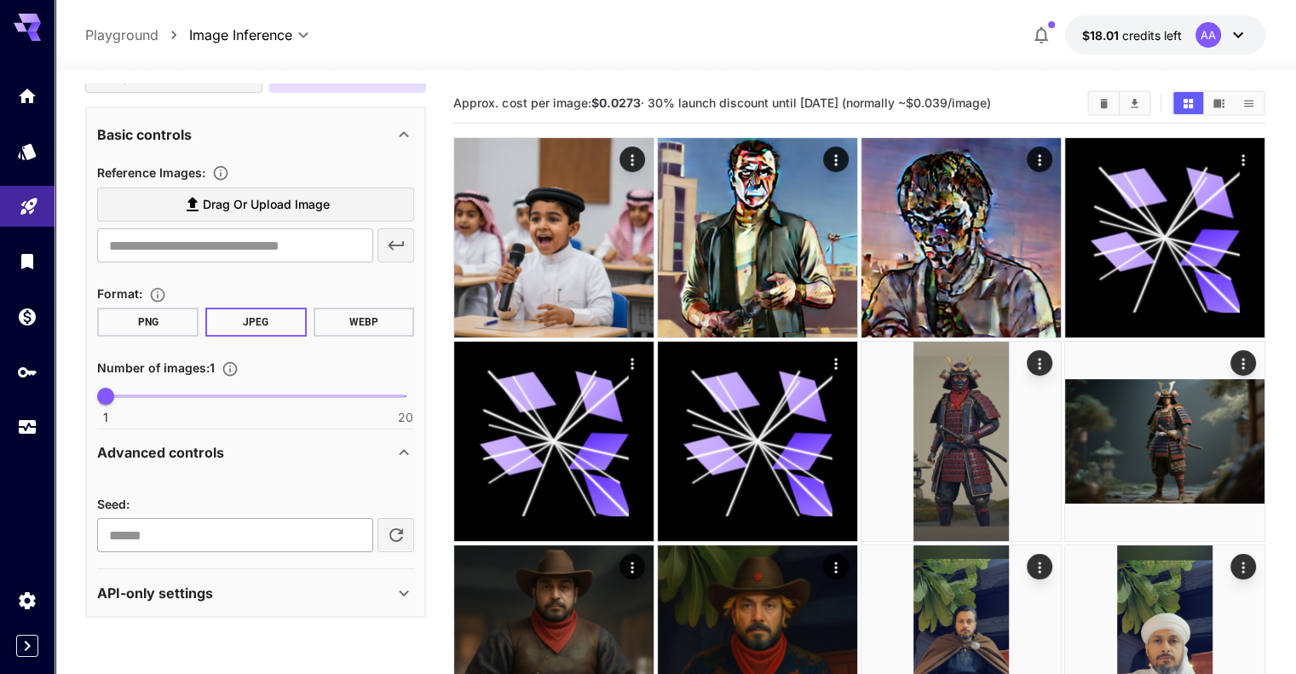
click at [275, 540] on input "number" at bounding box center [234, 535] width 275 height 34
click at [400, 446] on icon at bounding box center [404, 452] width 20 height 20
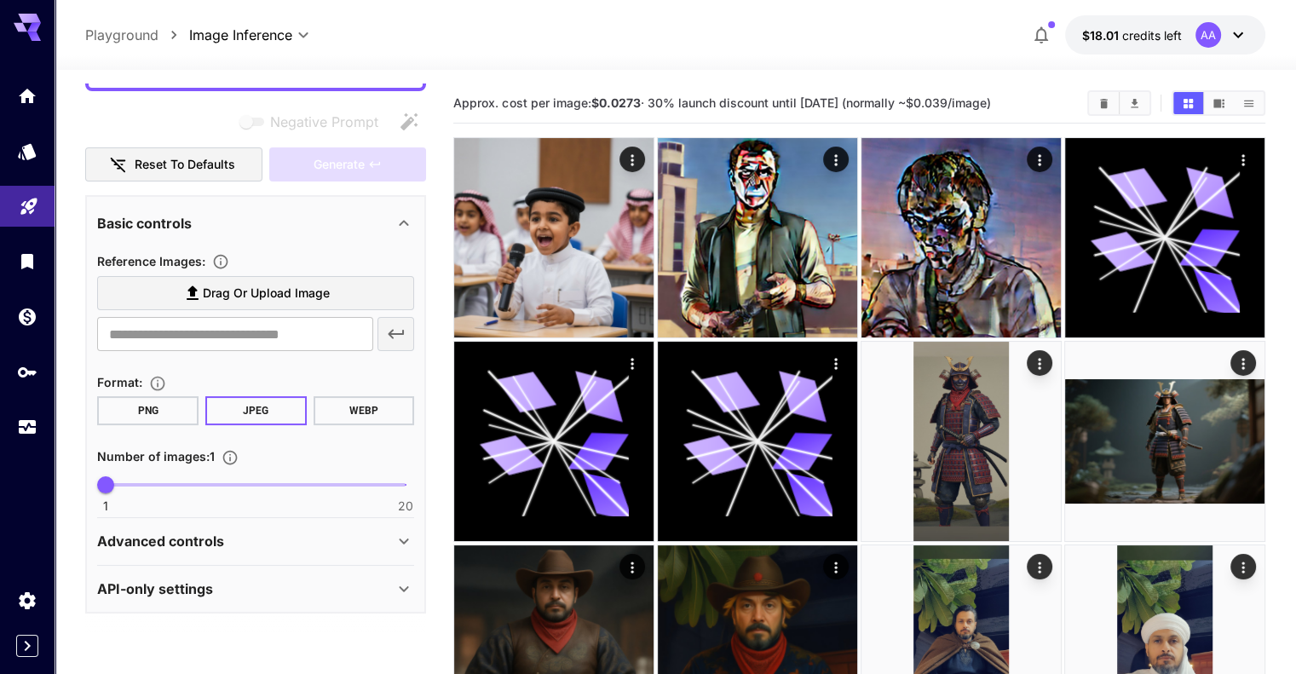
scroll to position [196, 0]
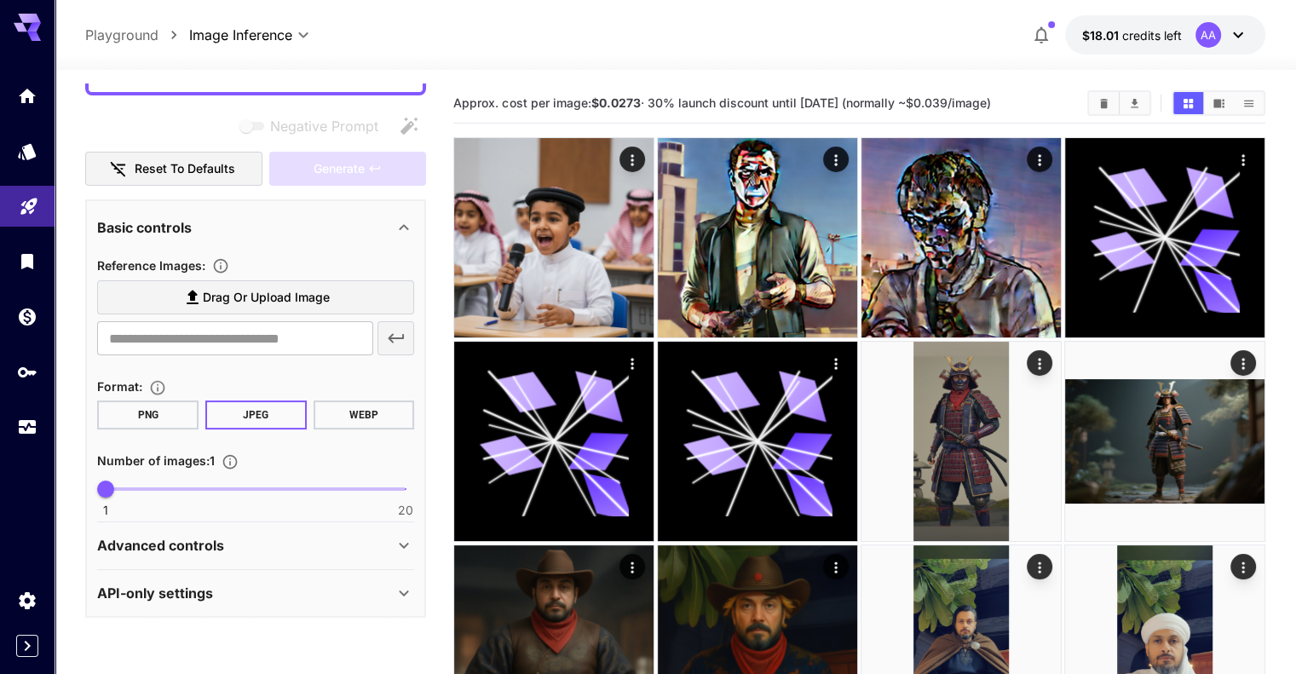
click at [260, 578] on div "API-only settings" at bounding box center [255, 593] width 317 height 41
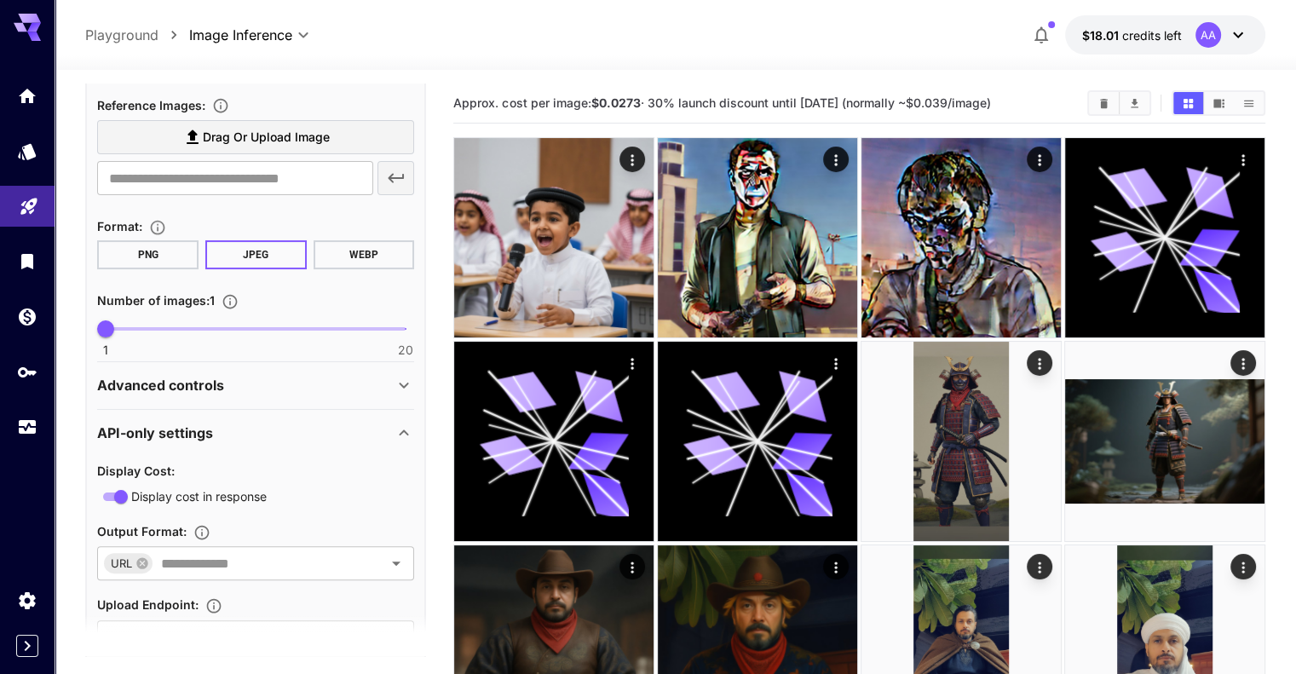
scroll to position [425, 0]
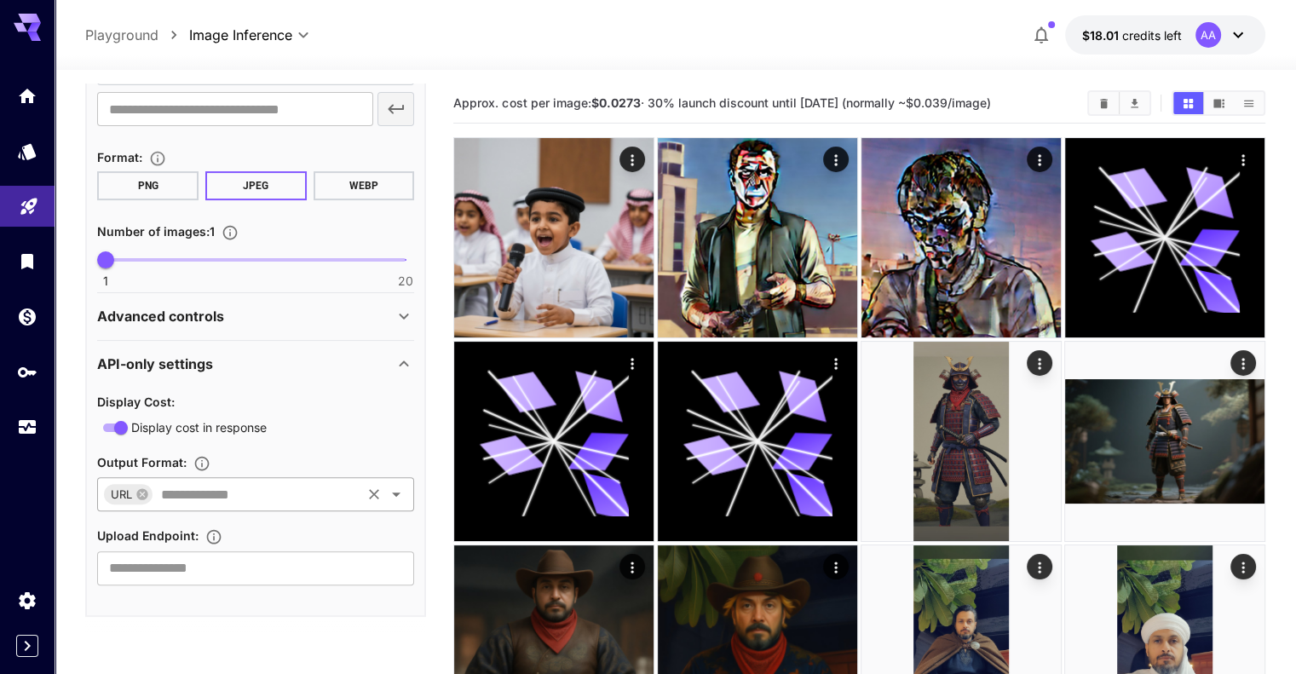
click at [402, 494] on icon "Open" at bounding box center [396, 494] width 20 height 20
click at [412, 442] on div "Display Cost : Display cost in response Output Format : URL ​ Upload Endpoint :…" at bounding box center [255, 488] width 317 height 194
click at [242, 568] on input "text" at bounding box center [255, 568] width 317 height 34
click at [373, 521] on div "Display Cost : Display cost in response Output Format : URL ​ Upload Endpoint :…" at bounding box center [255, 488] width 317 height 194
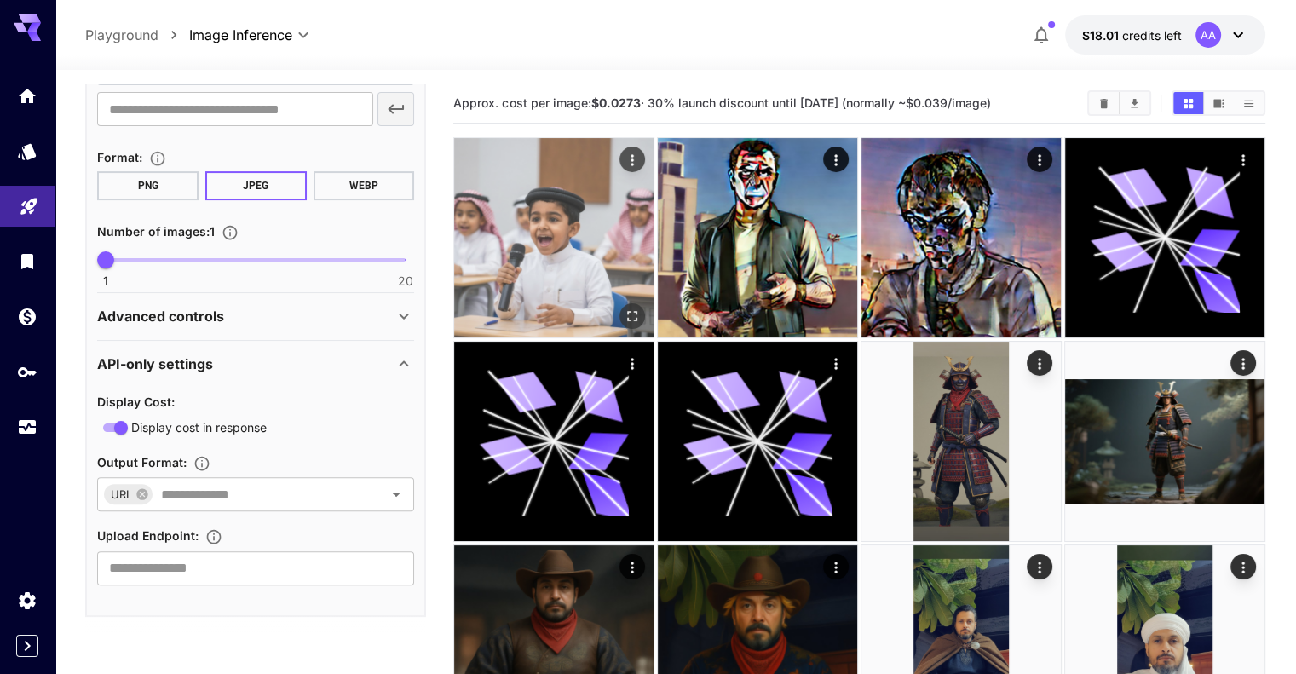
click at [549, 243] on img at bounding box center [553, 237] width 199 height 199
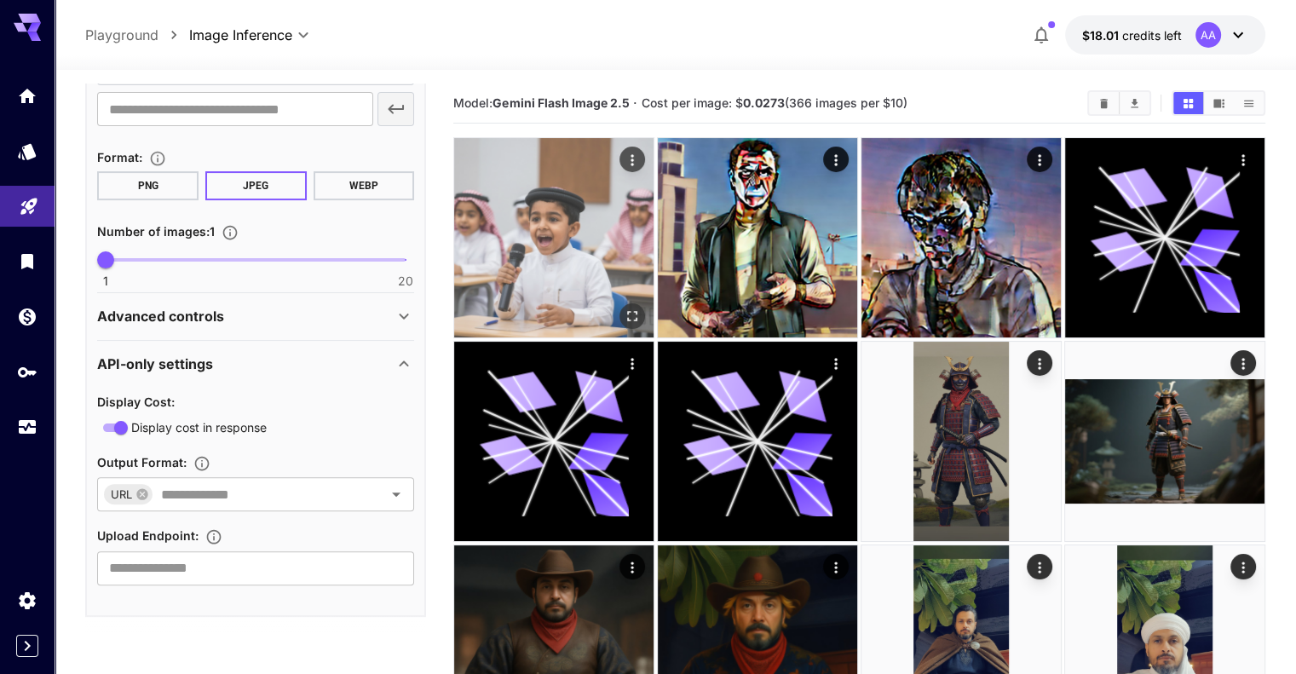
click at [577, 266] on img at bounding box center [553, 237] width 199 height 199
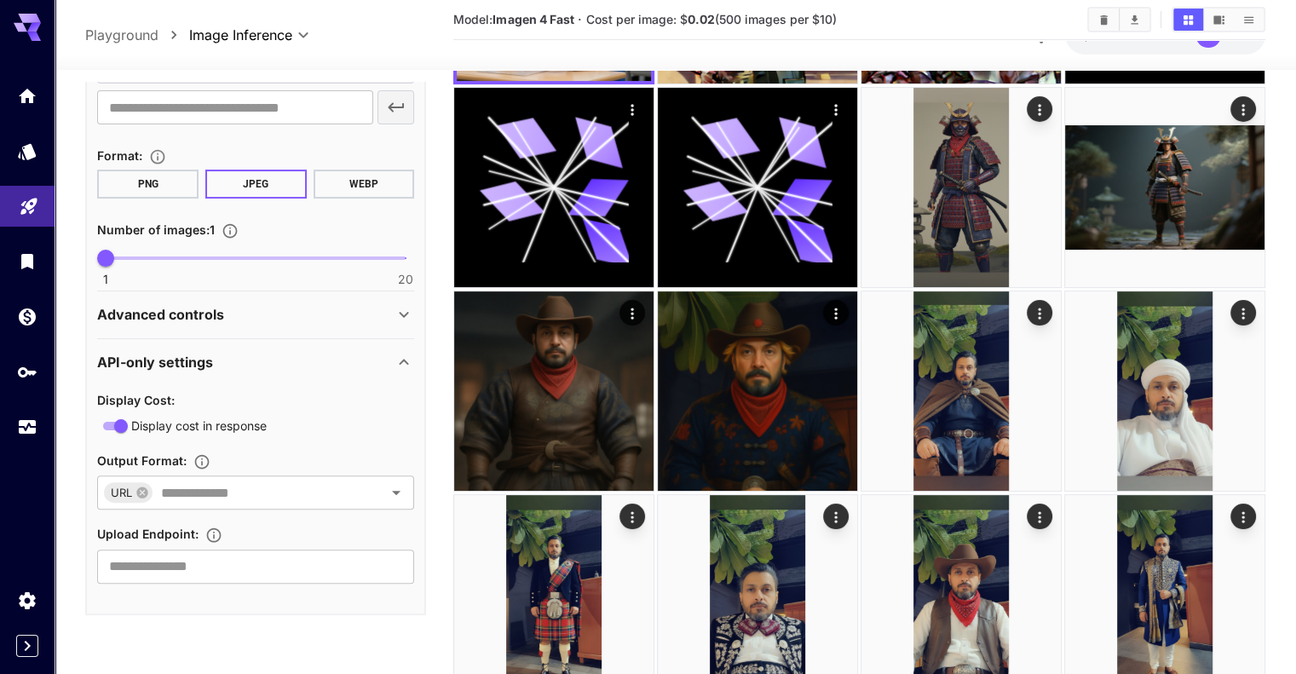
scroll to position [256, 0]
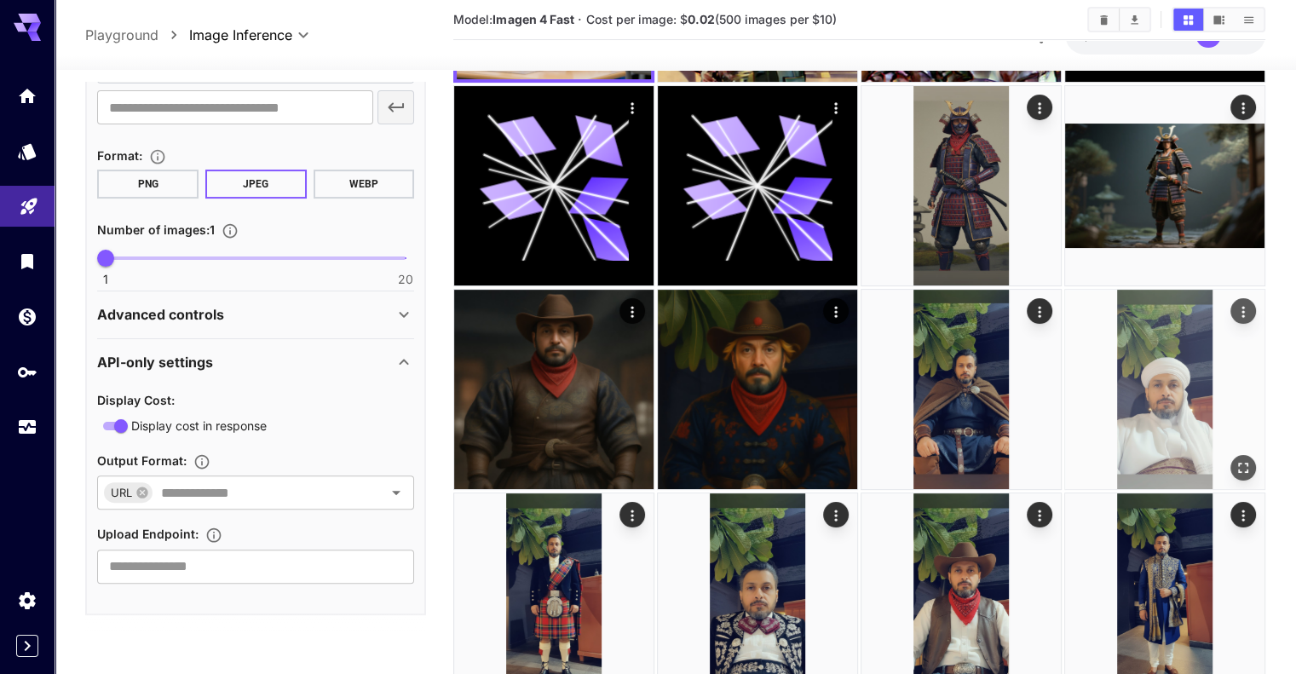
click at [1065, 306] on img at bounding box center [1164, 389] width 199 height 199
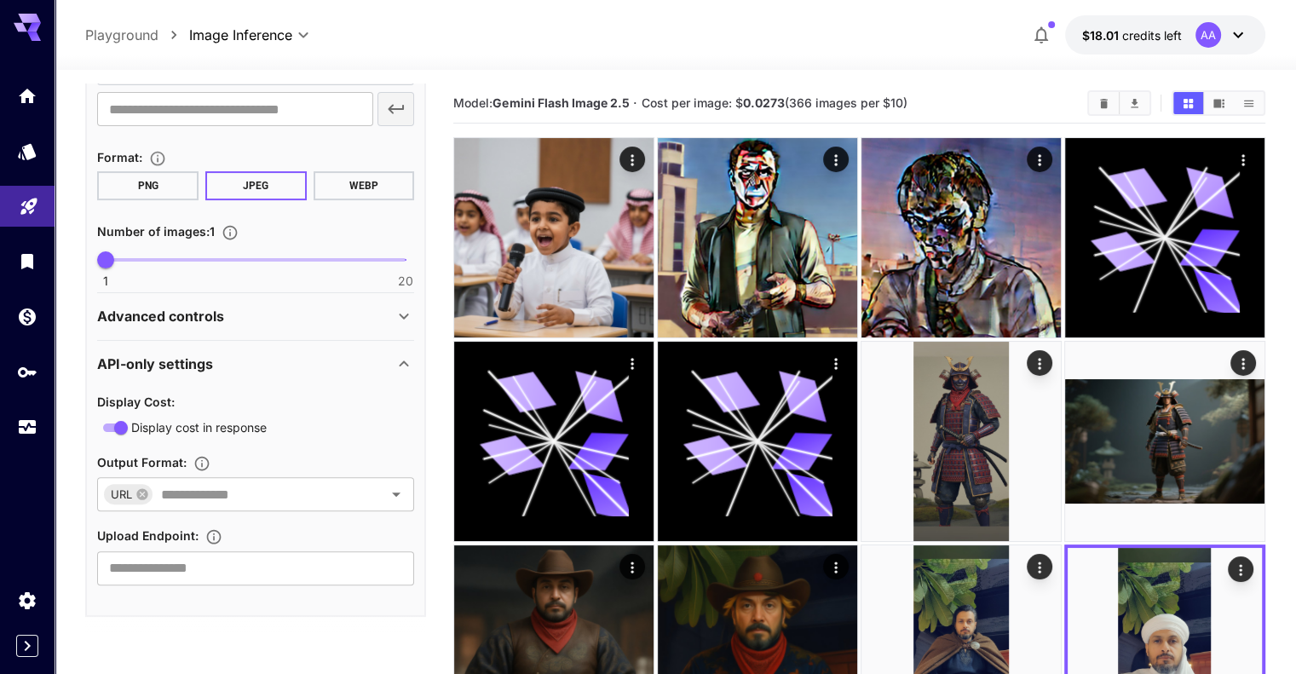
scroll to position [0, 0]
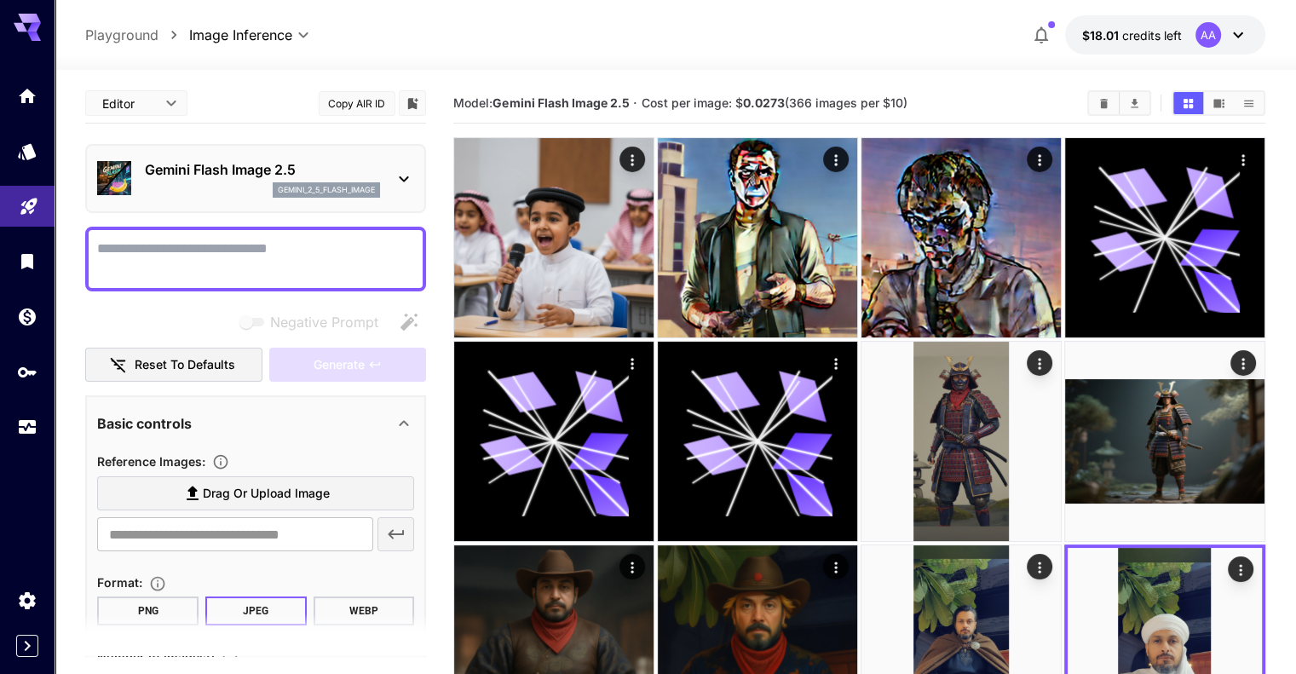
click at [665, 62] on div at bounding box center [676, 59] width 1242 height 20
